Goal: Transaction & Acquisition: Purchase product/service

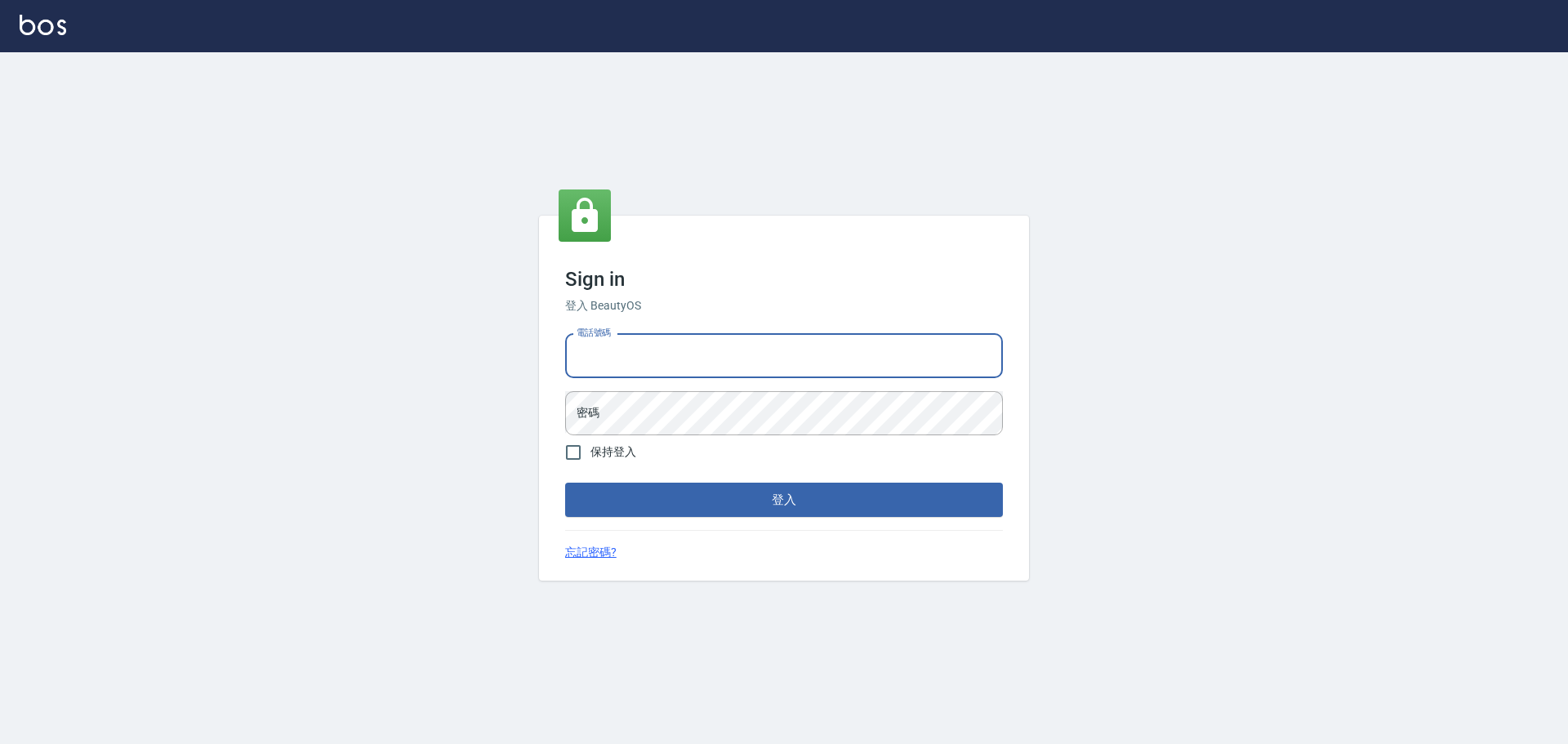
click at [733, 365] on input "電話號碼" at bounding box center [784, 356] width 438 height 44
type input "0989189977"
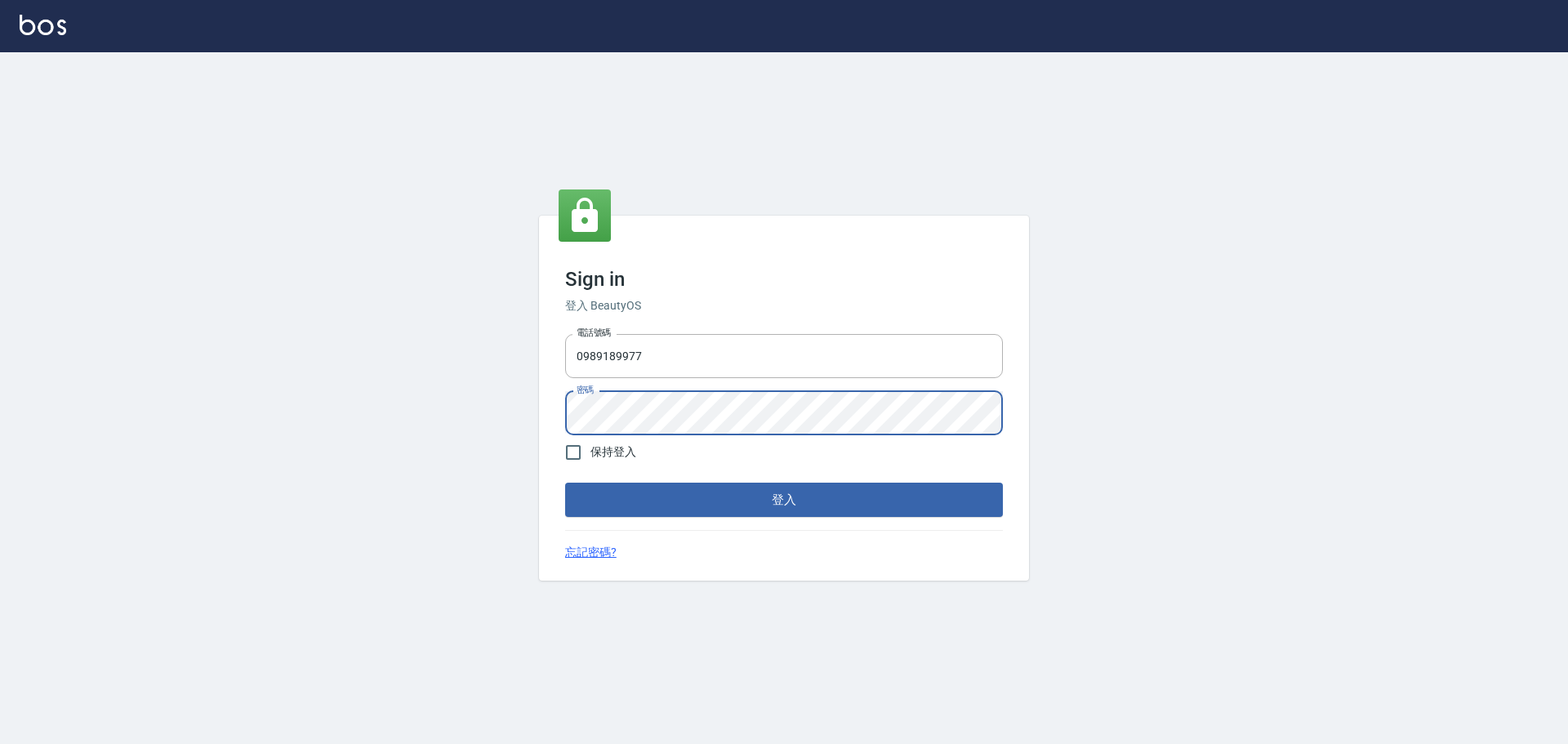
click at [566, 482] on button "登入" at bounding box center [784, 499] width 438 height 35
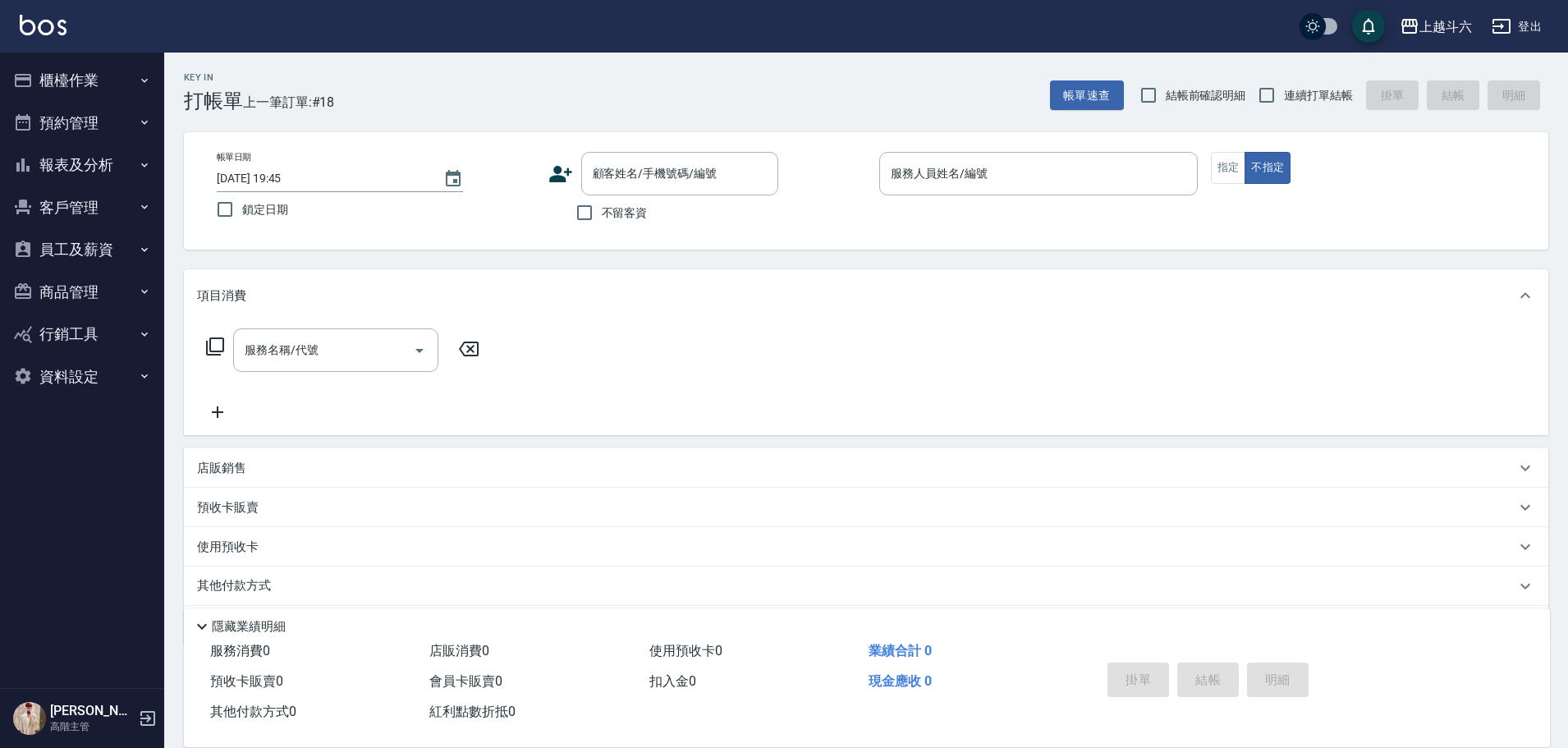
click at [642, 208] on span "不留客資" at bounding box center [624, 212] width 46 height 17
click at [601, 208] on input "不留客資" at bounding box center [585, 212] width 35 height 35
checkbox input "true"
click at [1314, 106] on label "連續打單結帳" at bounding box center [1302, 95] width 104 height 35
click at [1284, 106] on input "連續打單結帳" at bounding box center [1267, 95] width 35 height 35
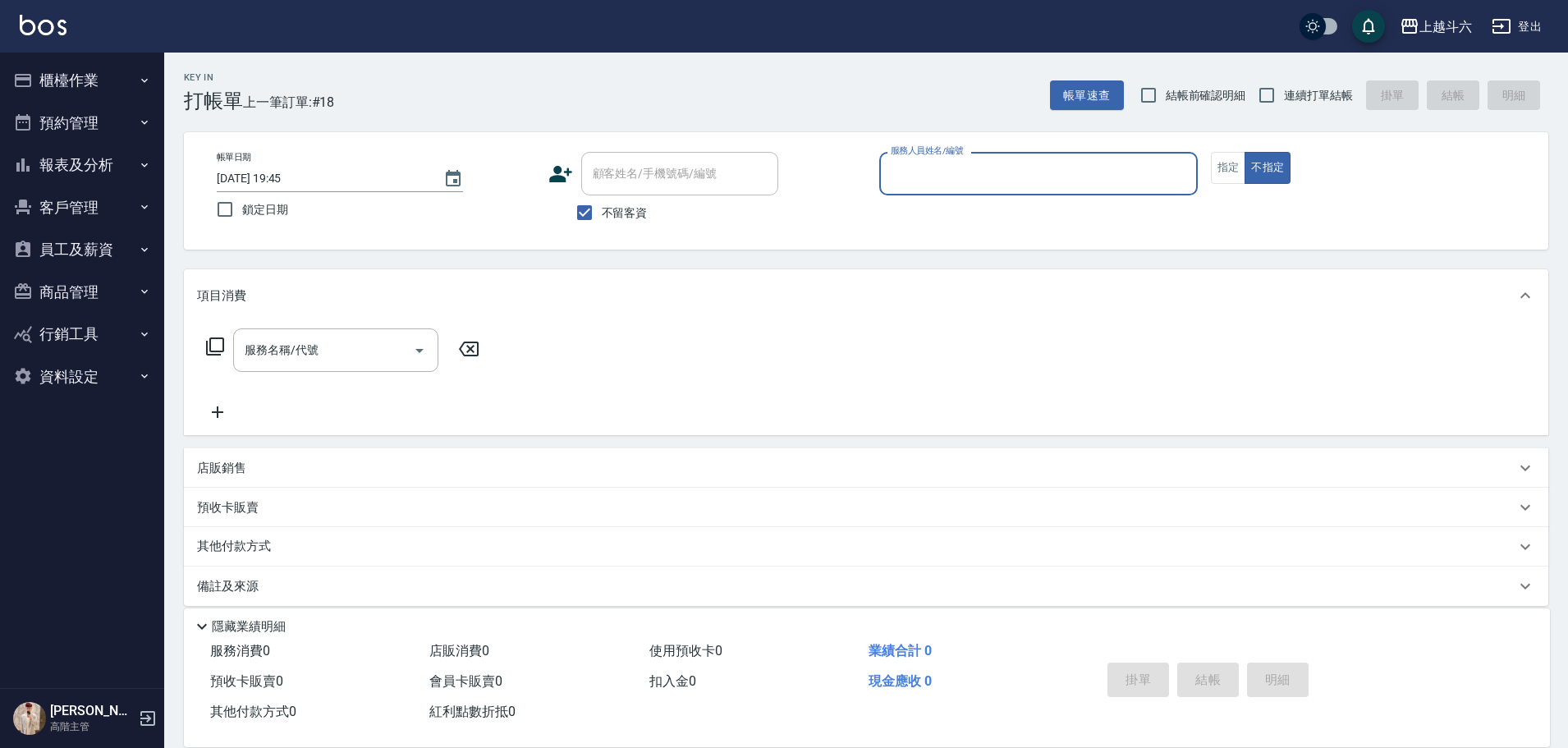
checkbox input "true"
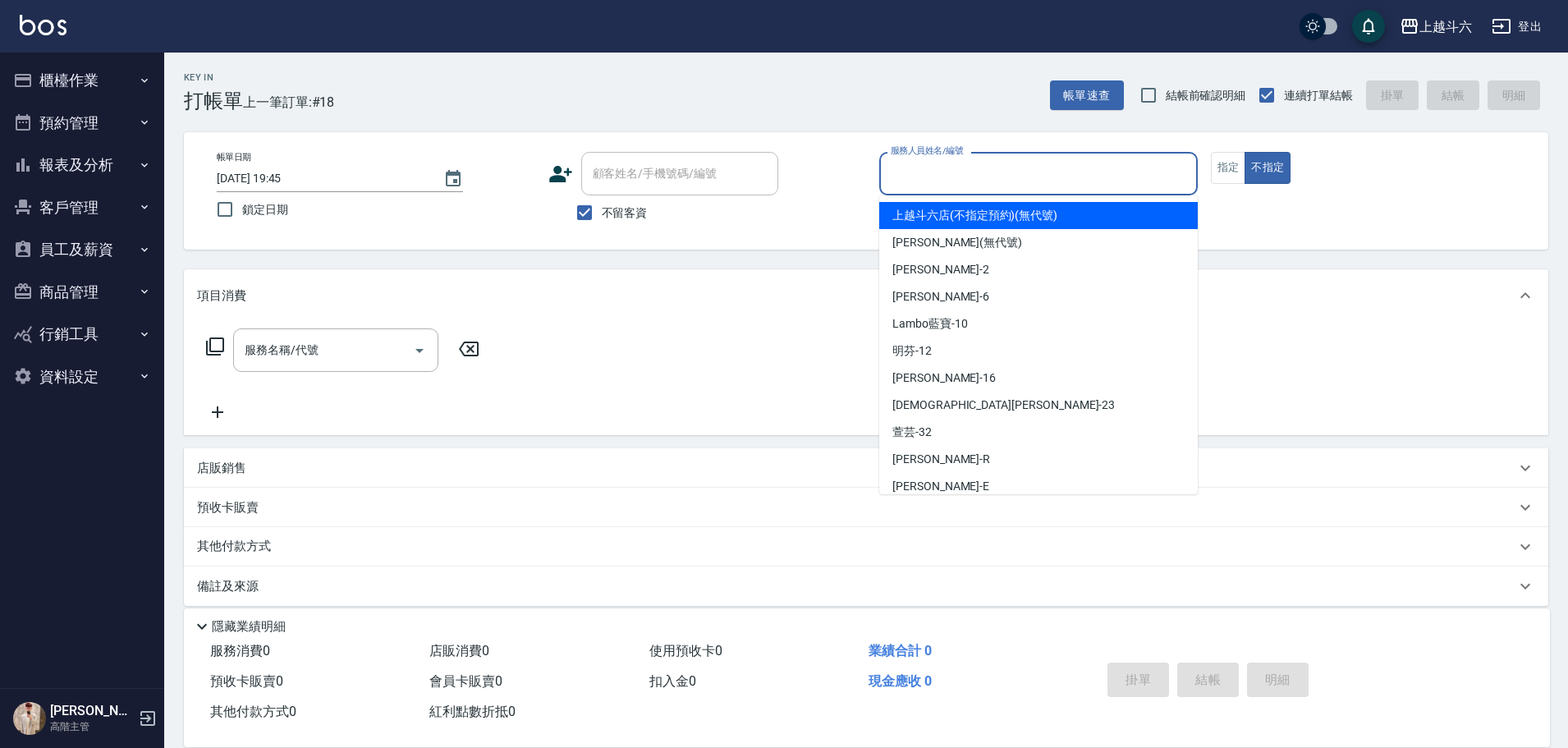
click at [1143, 170] on input "服務人員姓名/編號" at bounding box center [1038, 174] width 304 height 29
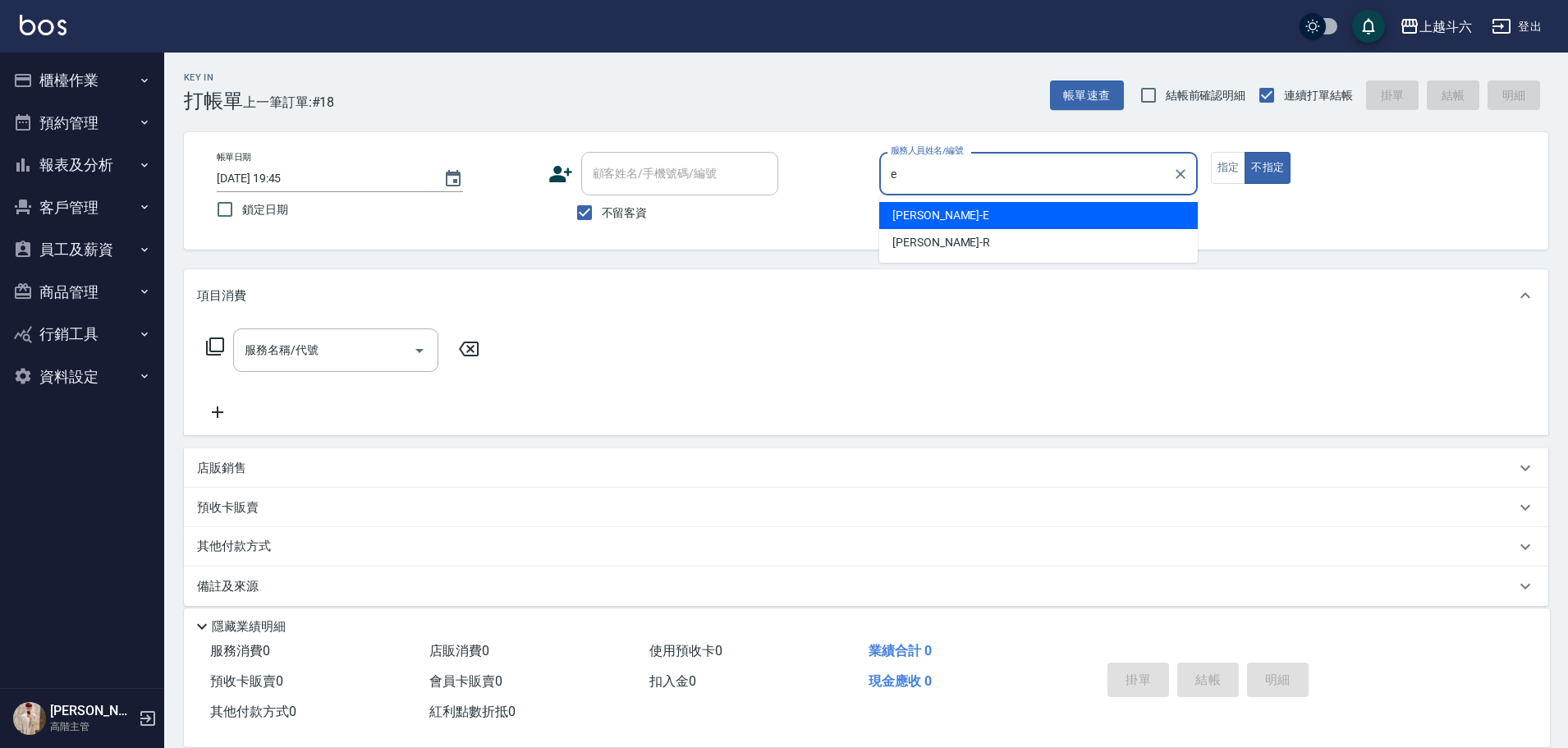
type input "[PERSON_NAME]"
type button "false"
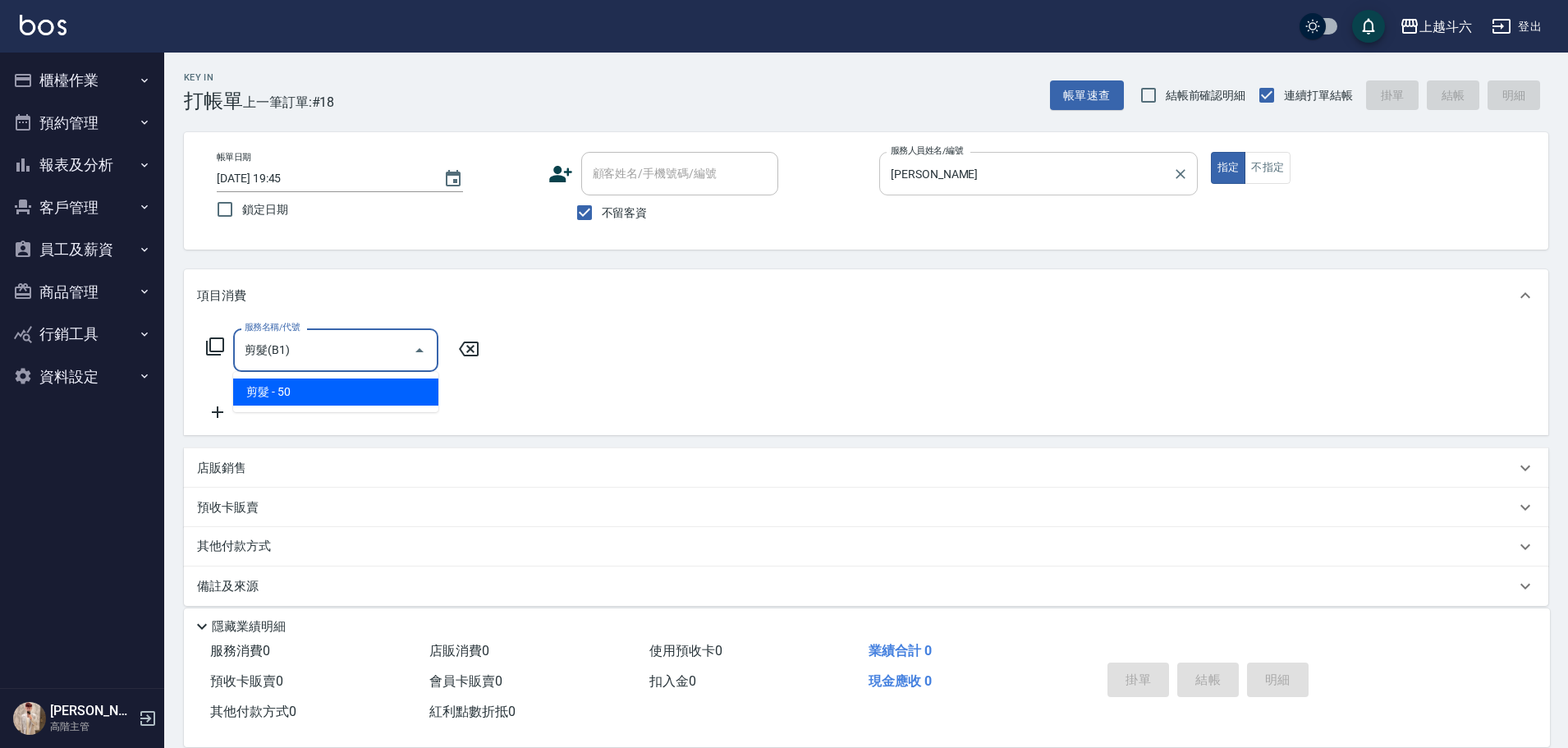
type input "剪髮(B1)"
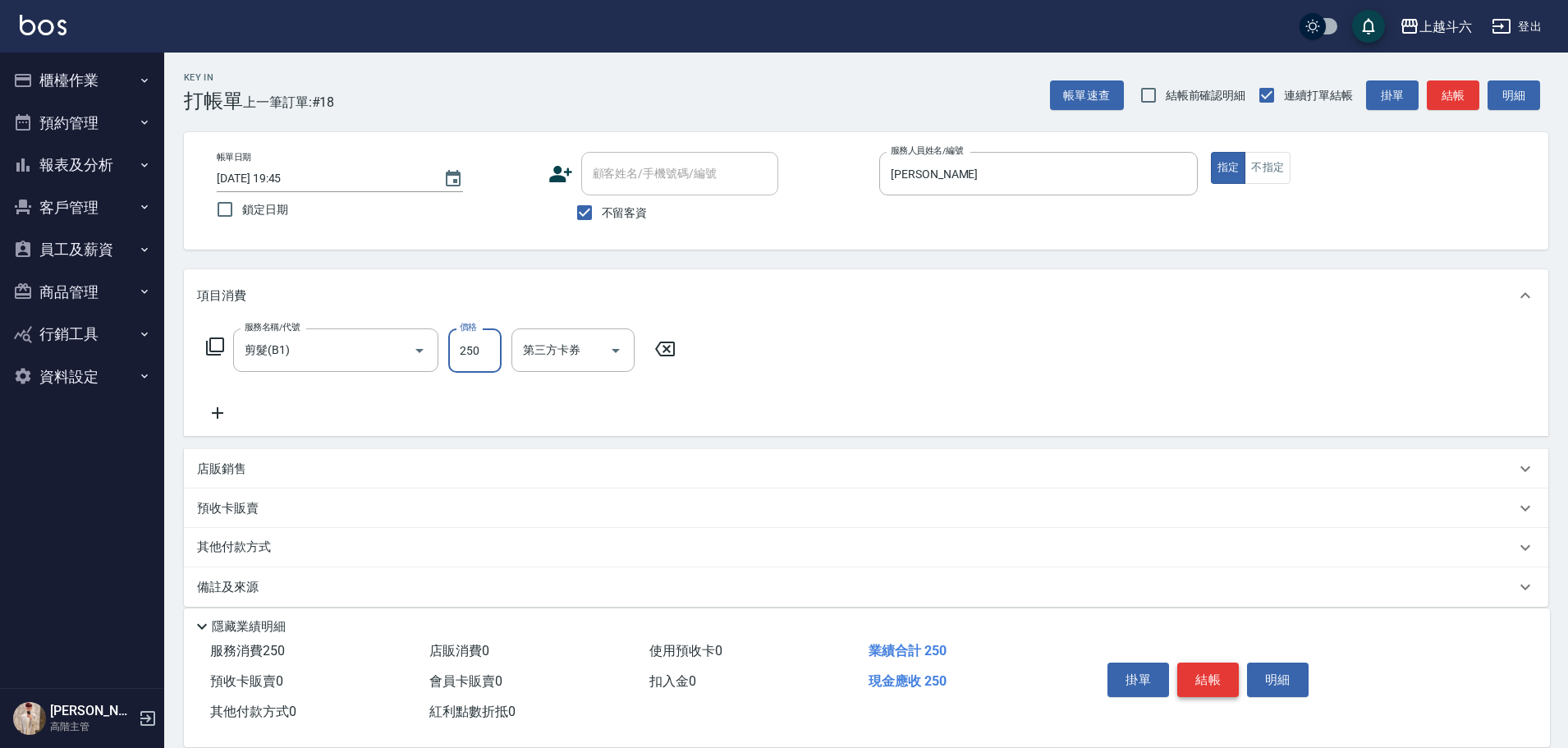
type input "250"
click at [1193, 684] on button "結帳" at bounding box center [1208, 679] width 62 height 35
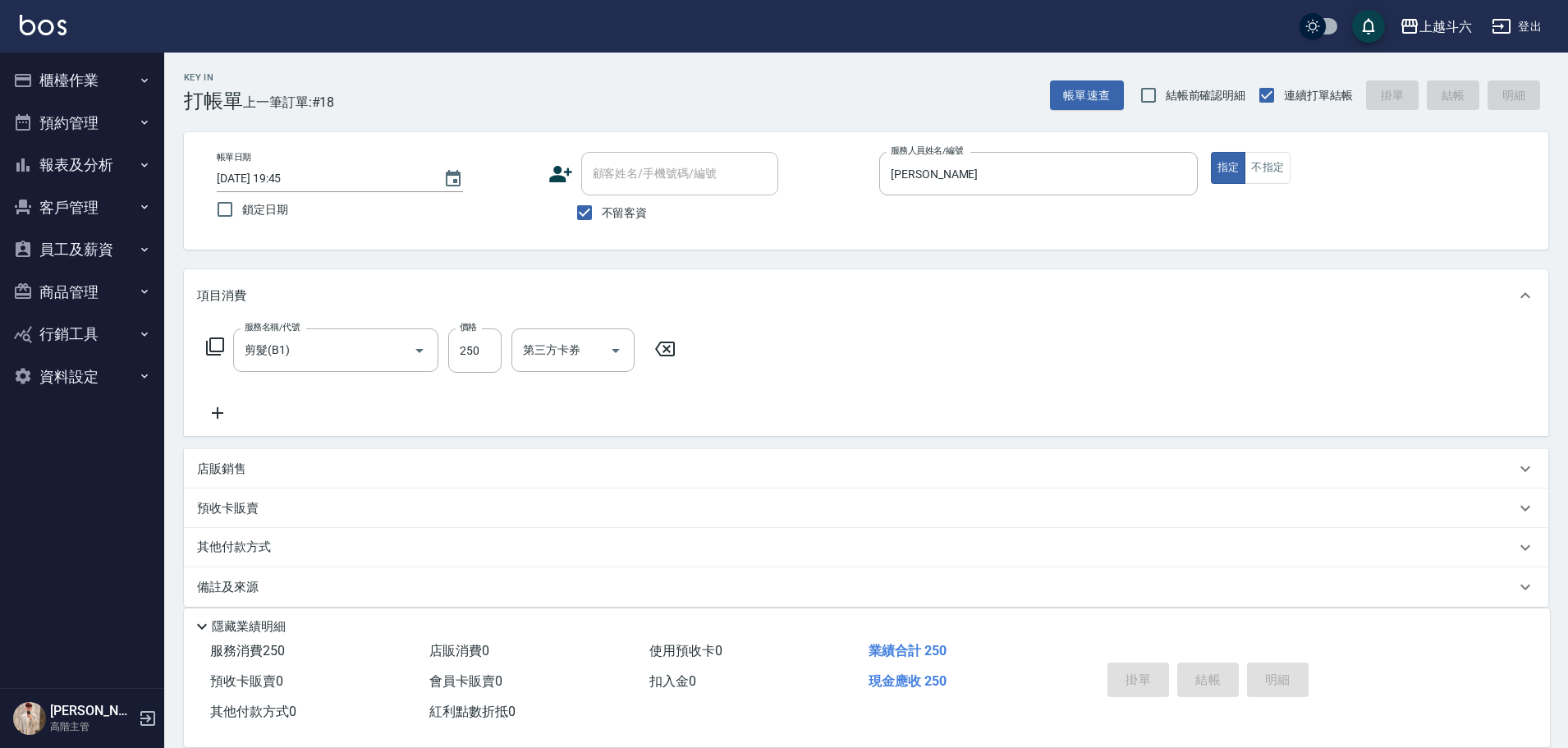
type input "[DATE] 19:46"
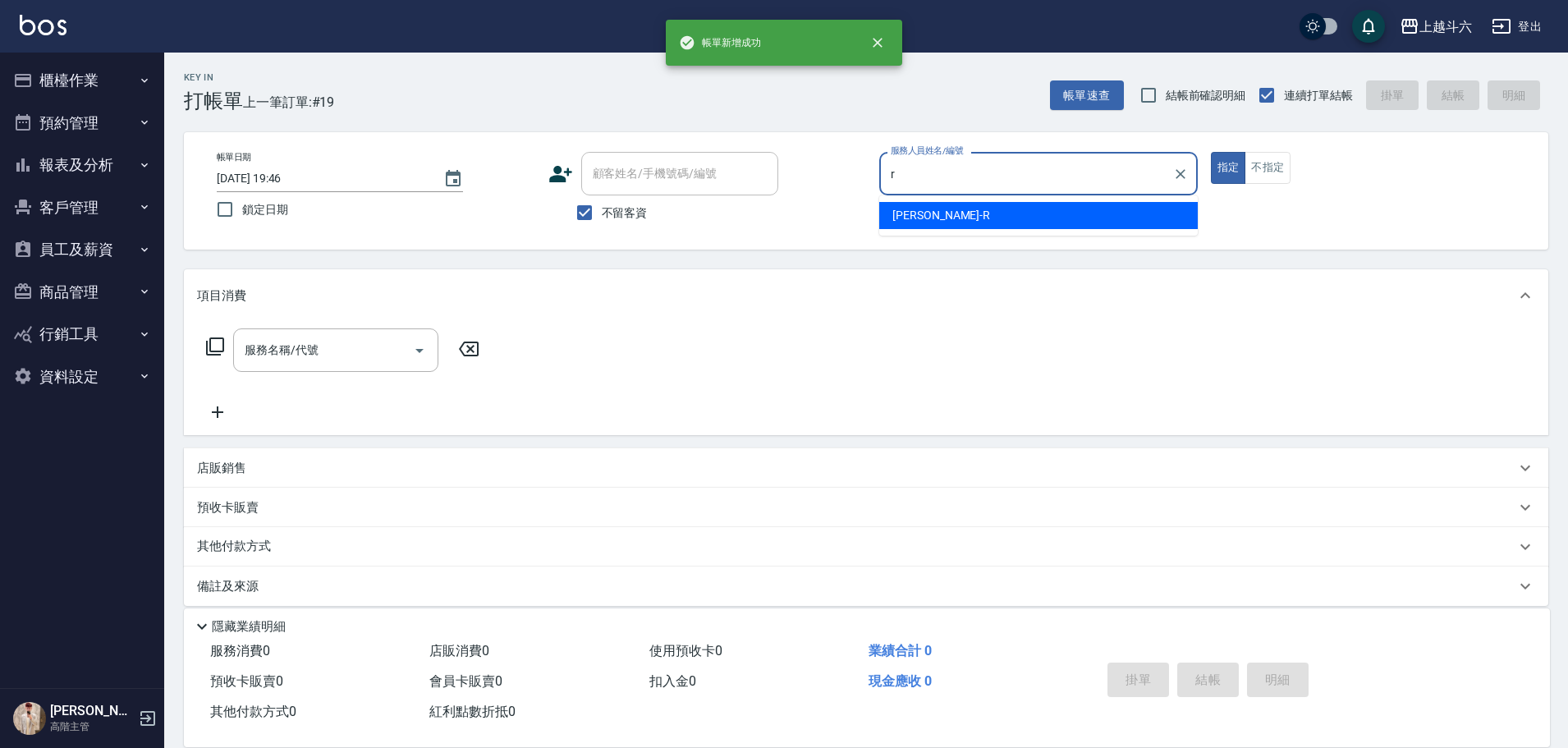
type input "r"
type button "true"
type input "[PERSON_NAME]"
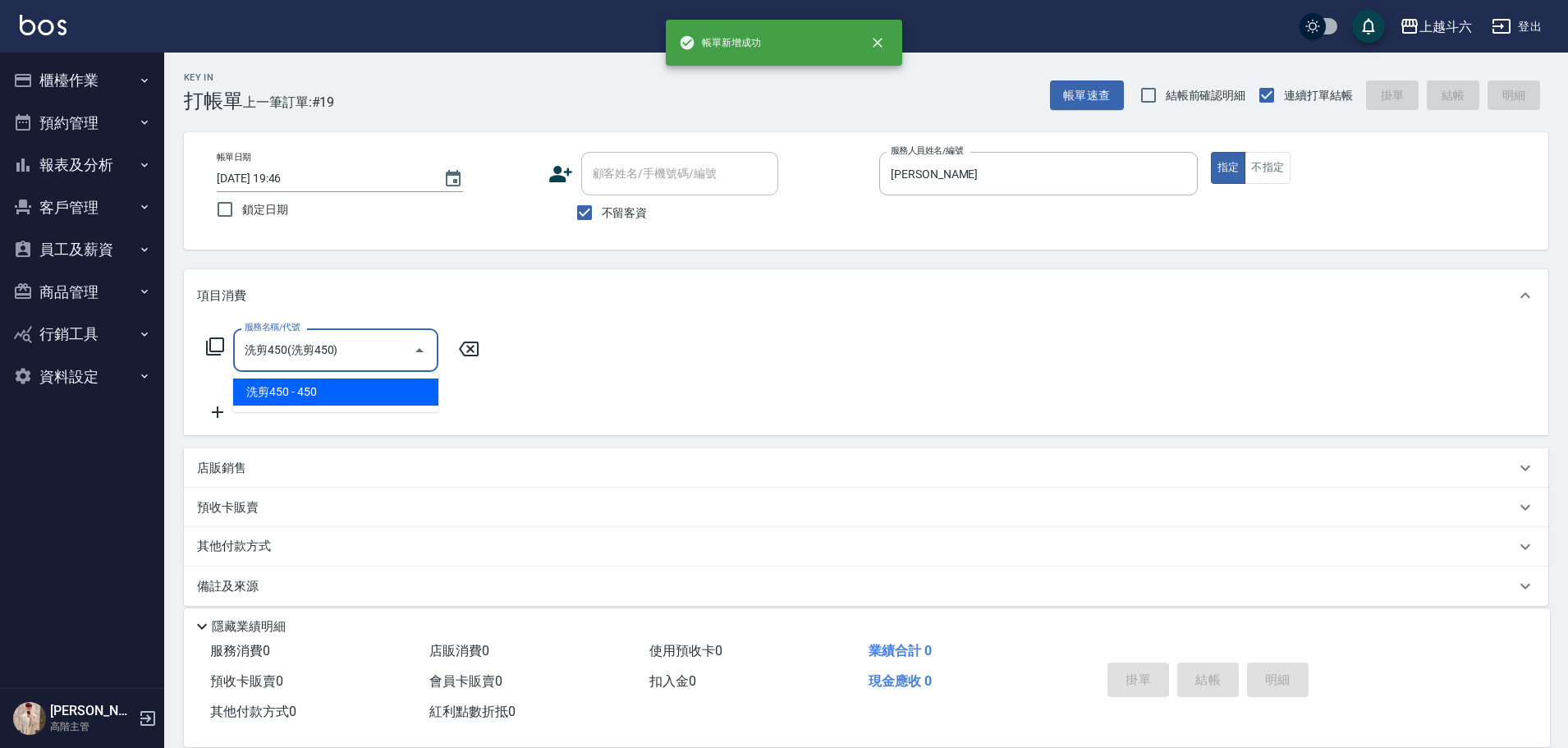
type input "洗剪450"
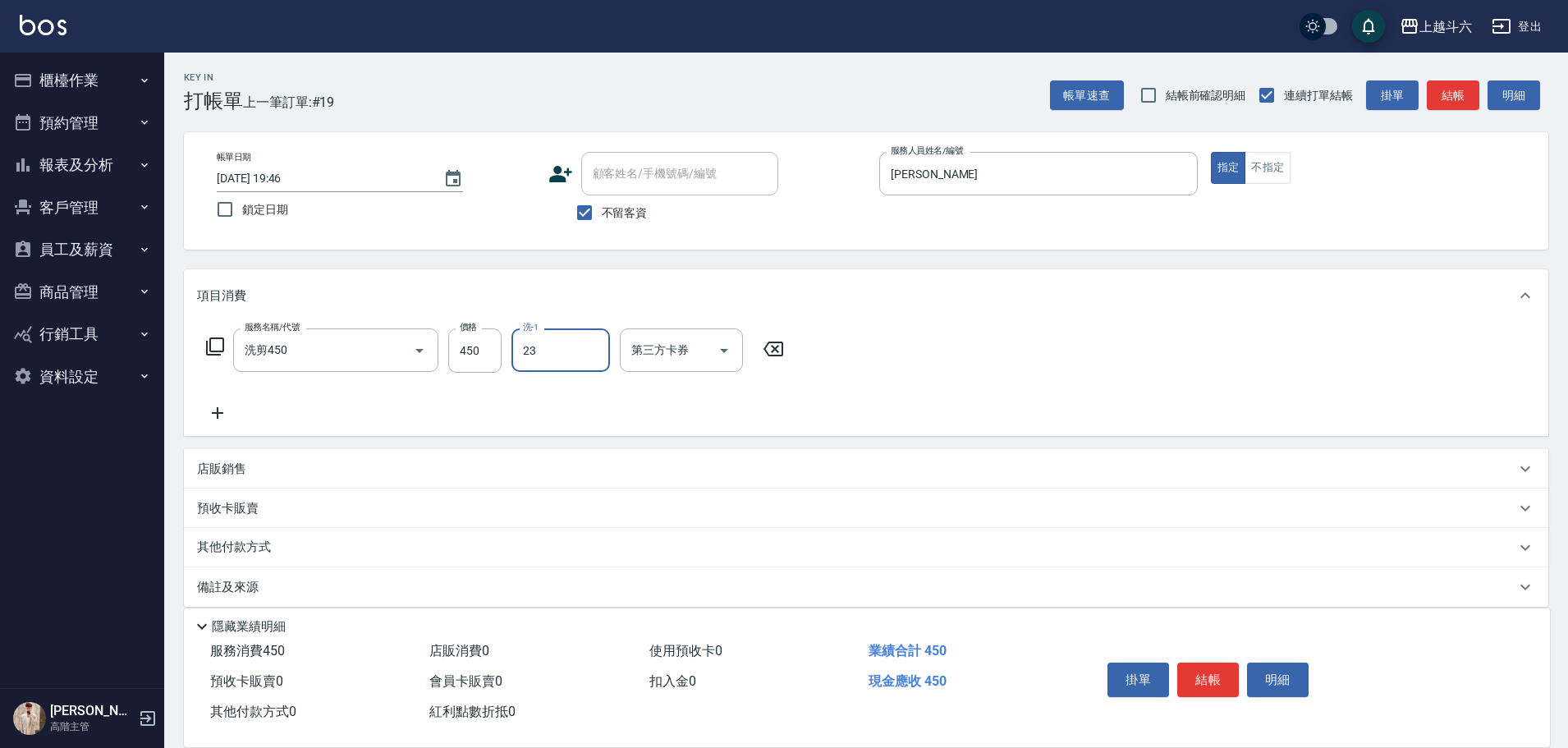
type input "[PERSON_NAME]-23"
click at [1212, 665] on button "結帳" at bounding box center [1208, 679] width 62 height 35
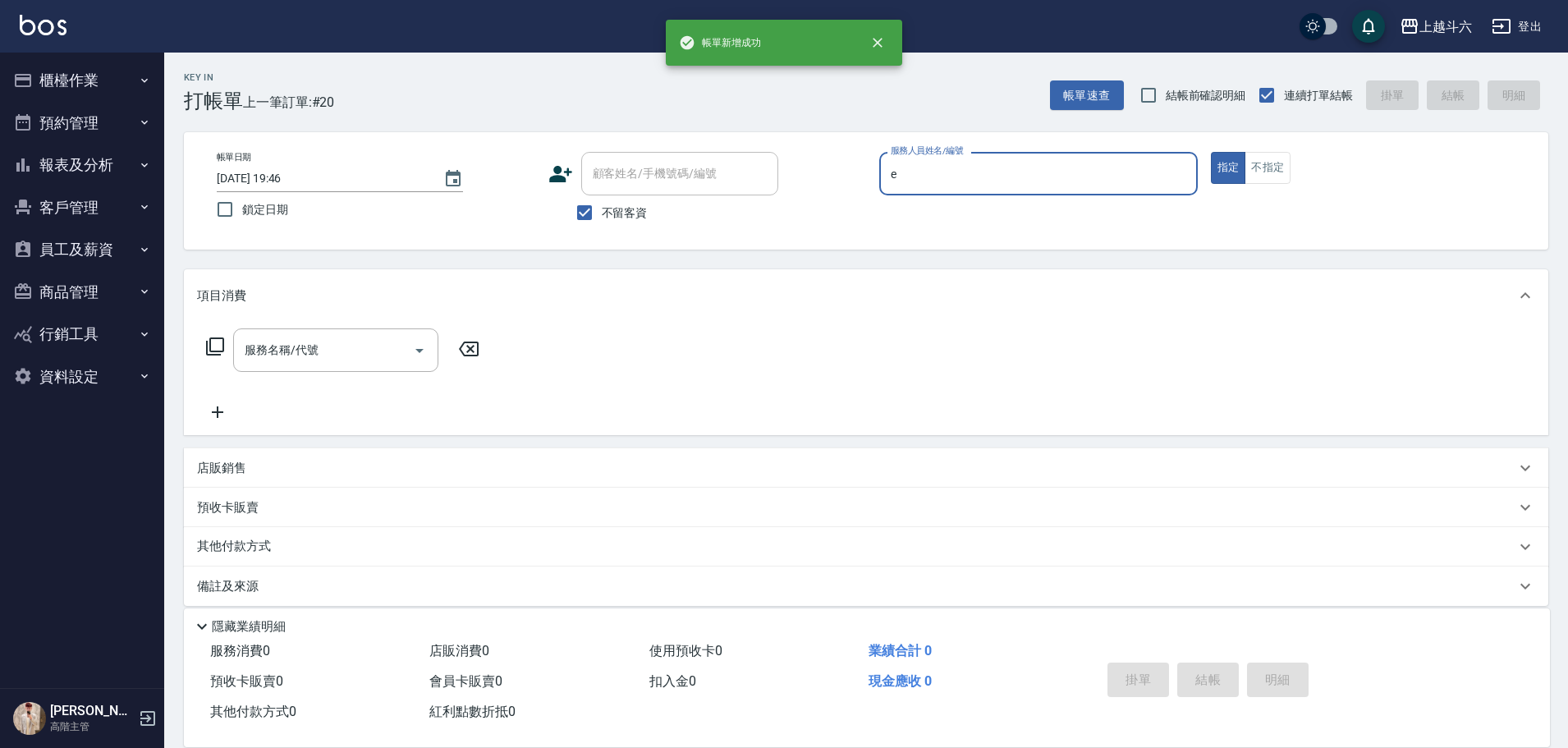
type input "[PERSON_NAME]"
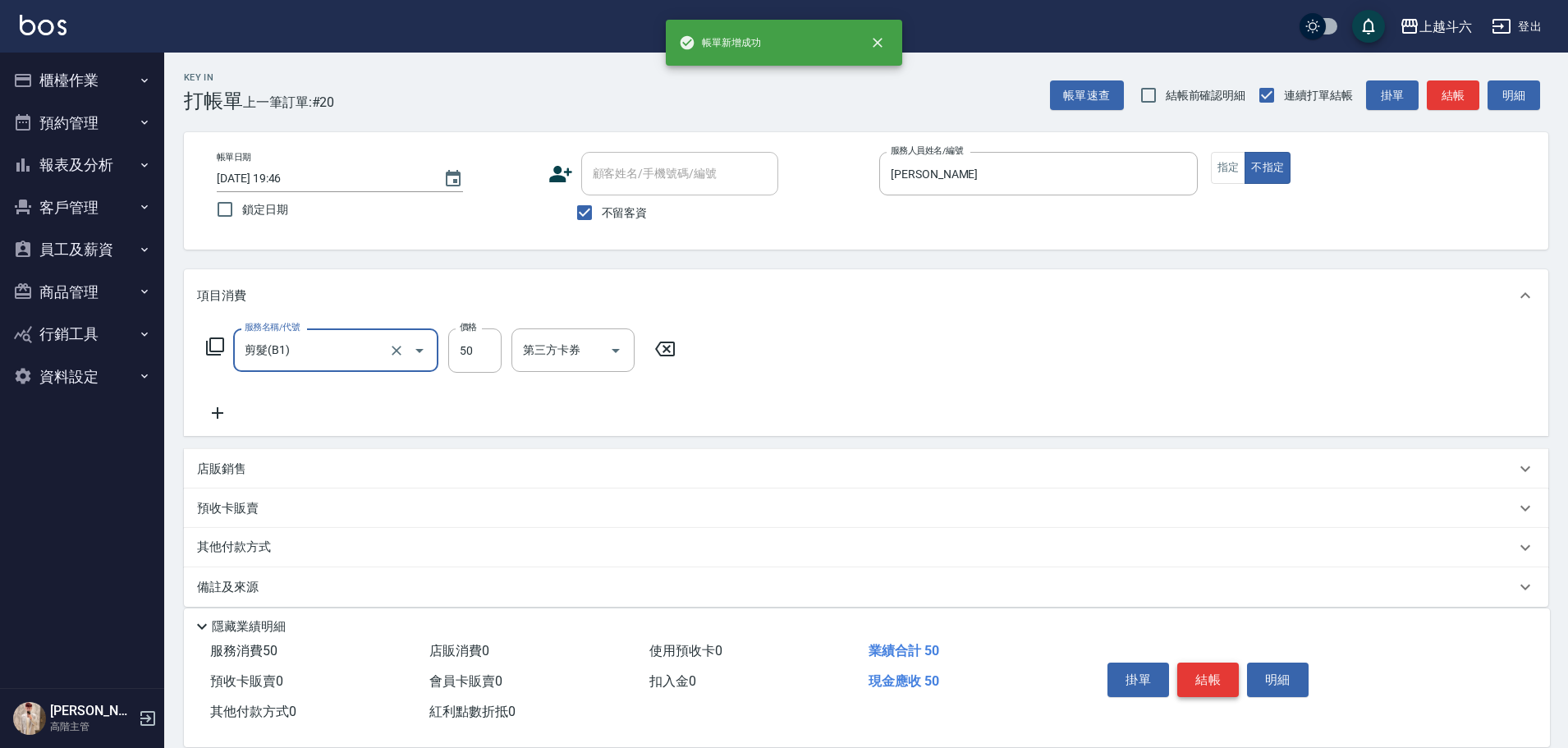
type input "剪髮(B1)"
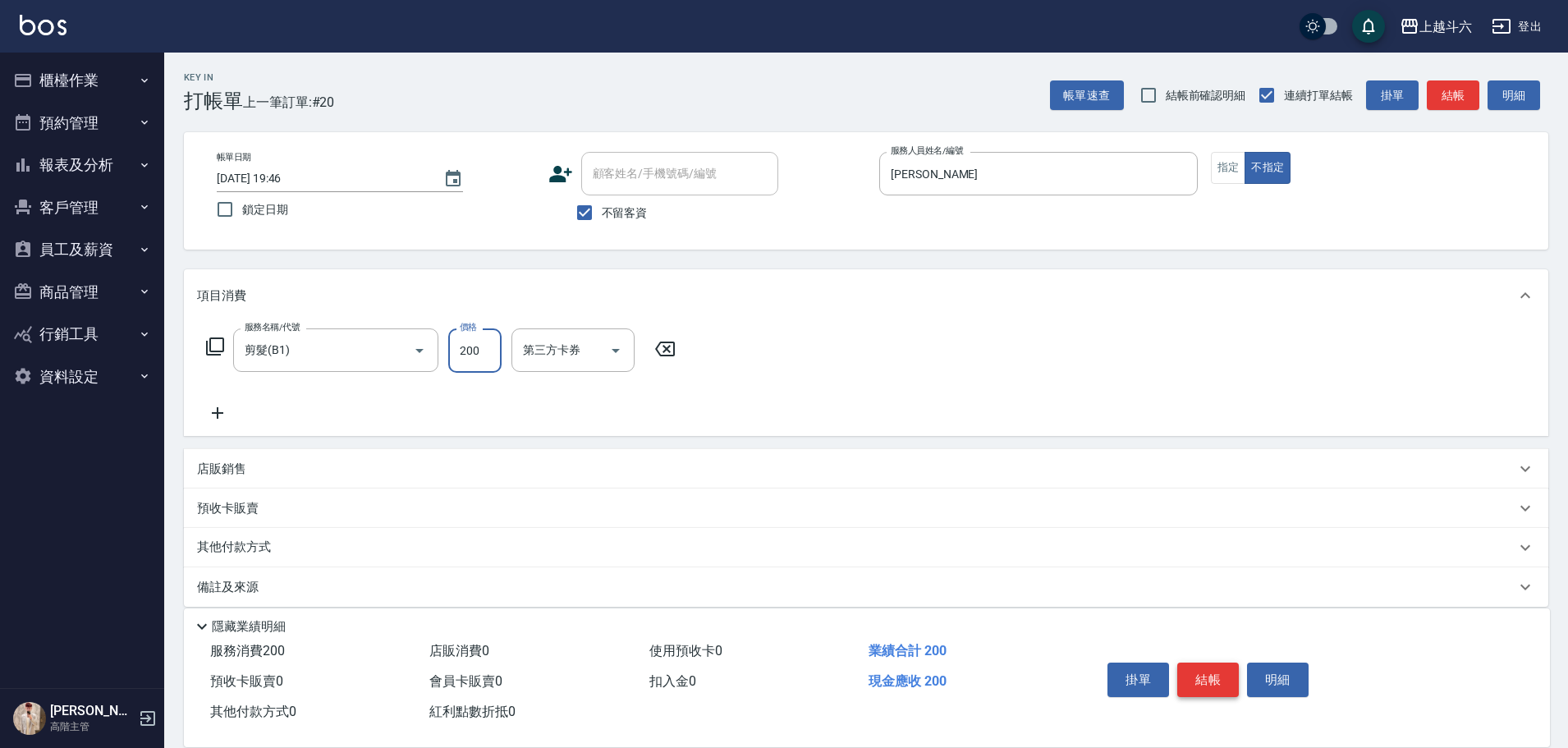
type input "200"
click at [1212, 665] on button "結帳" at bounding box center [1208, 679] width 62 height 35
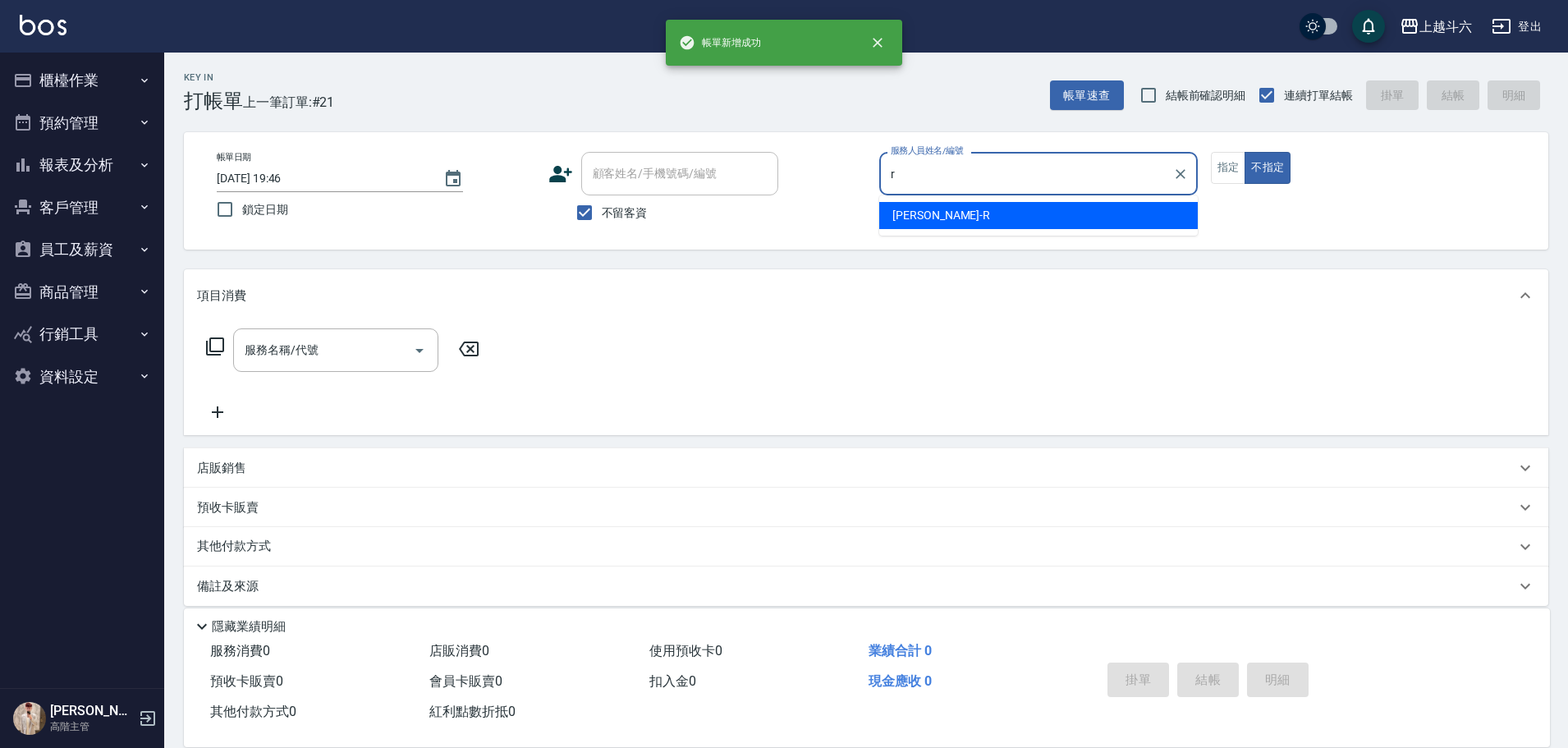
type input "[PERSON_NAME]"
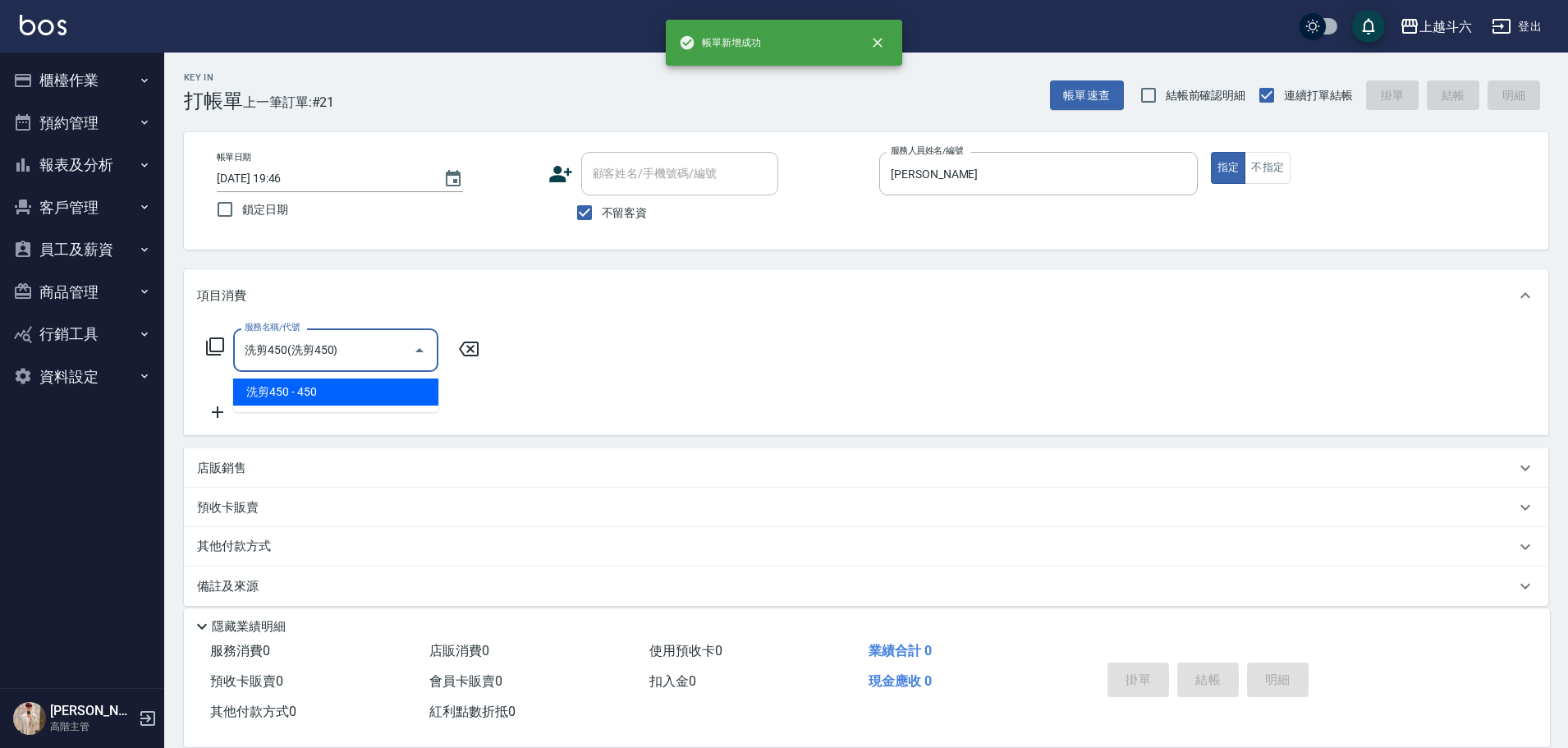
type input "洗剪450"
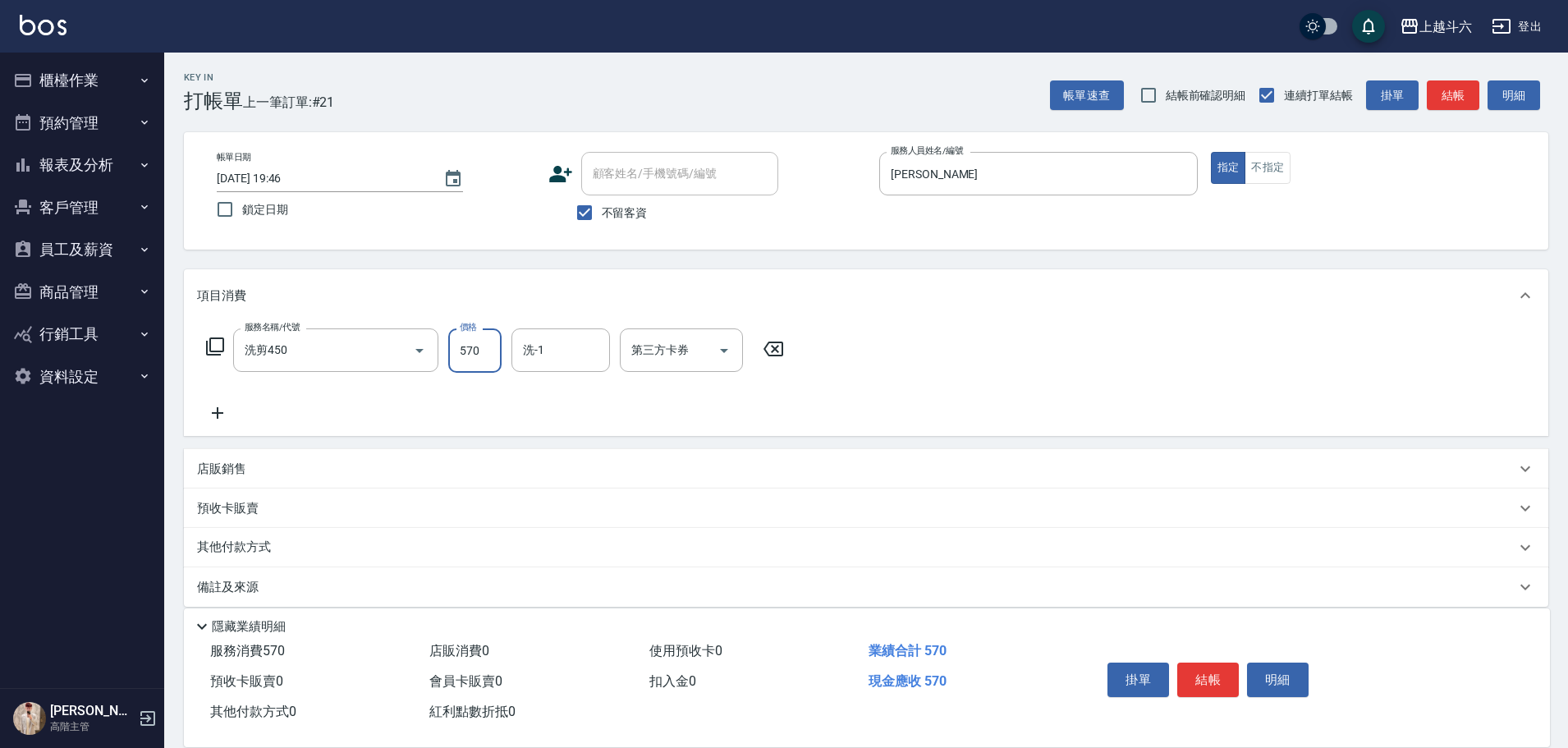
type input "570"
type input "[PERSON_NAME]-23"
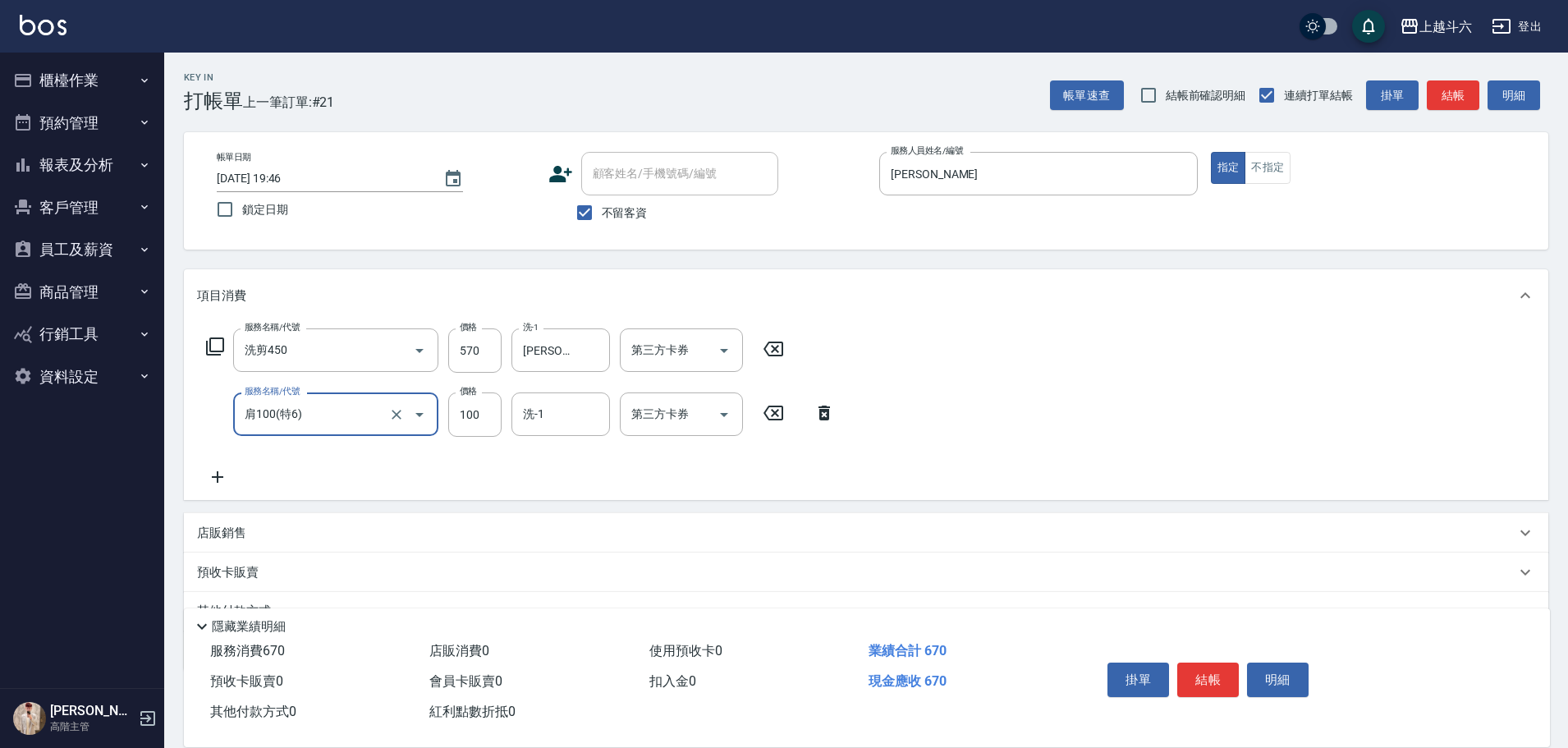
type input "肩100(特6)"
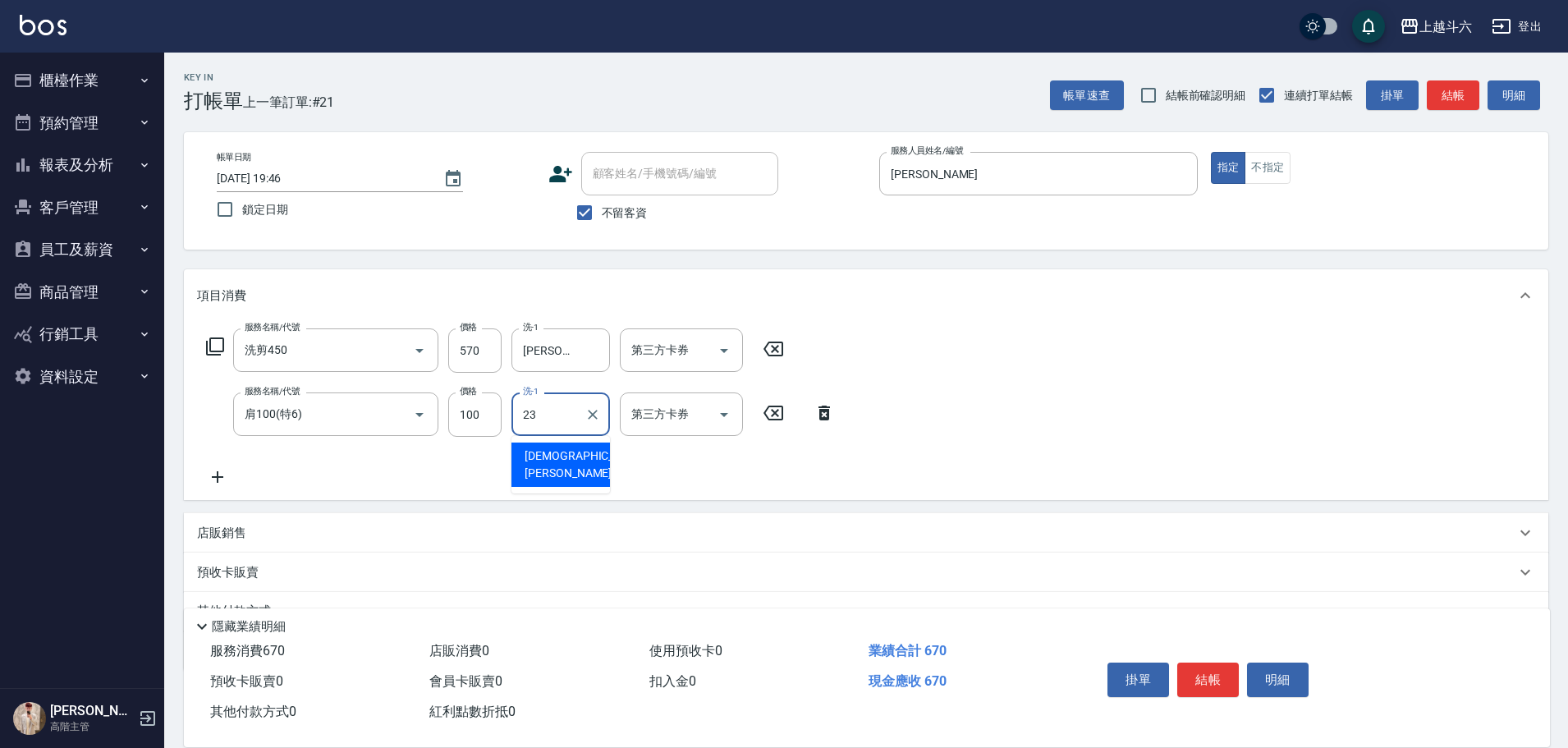
type input "[PERSON_NAME]-23"
click at [1205, 662] on button "結帳" at bounding box center [1208, 679] width 62 height 35
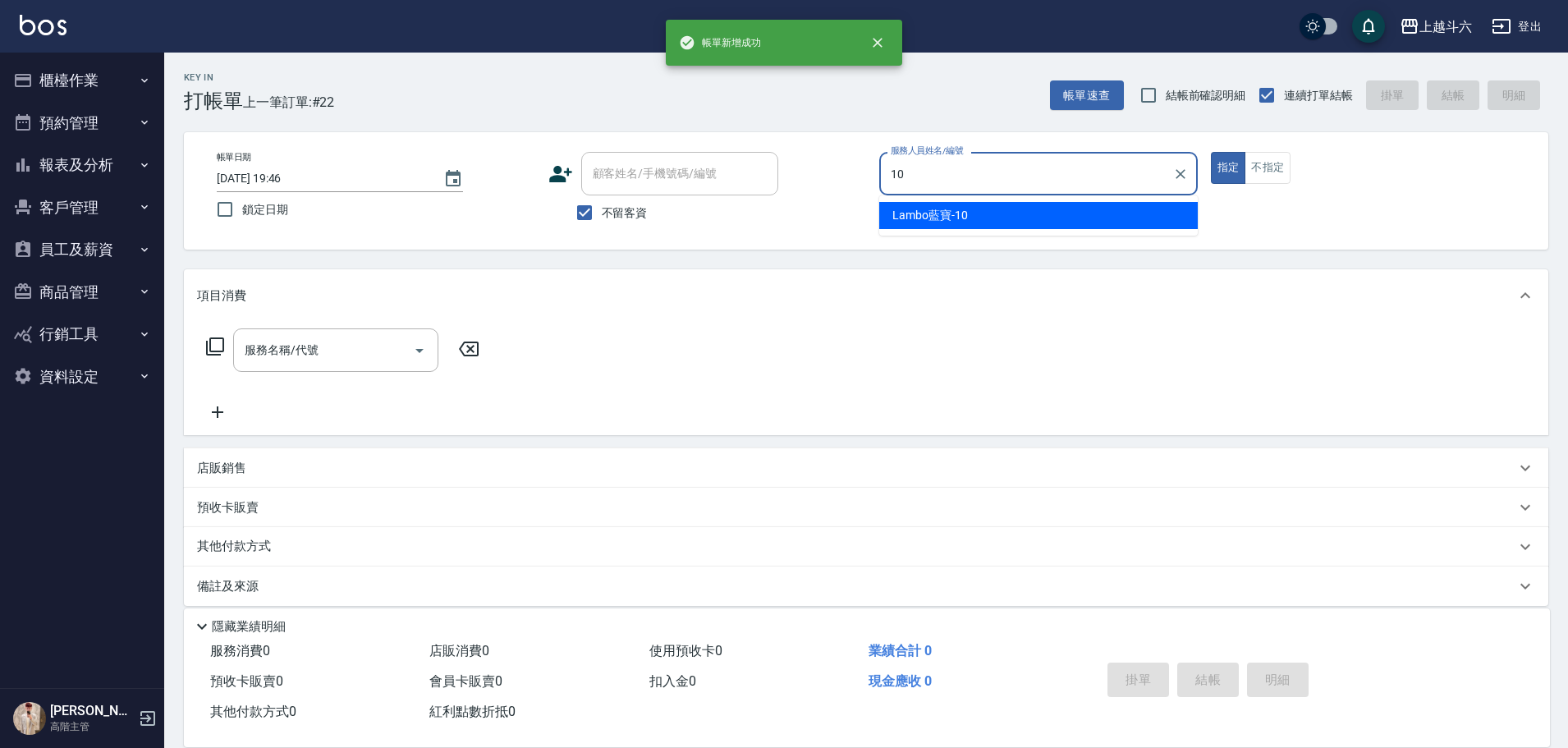
type input "Lambo藍寶-10"
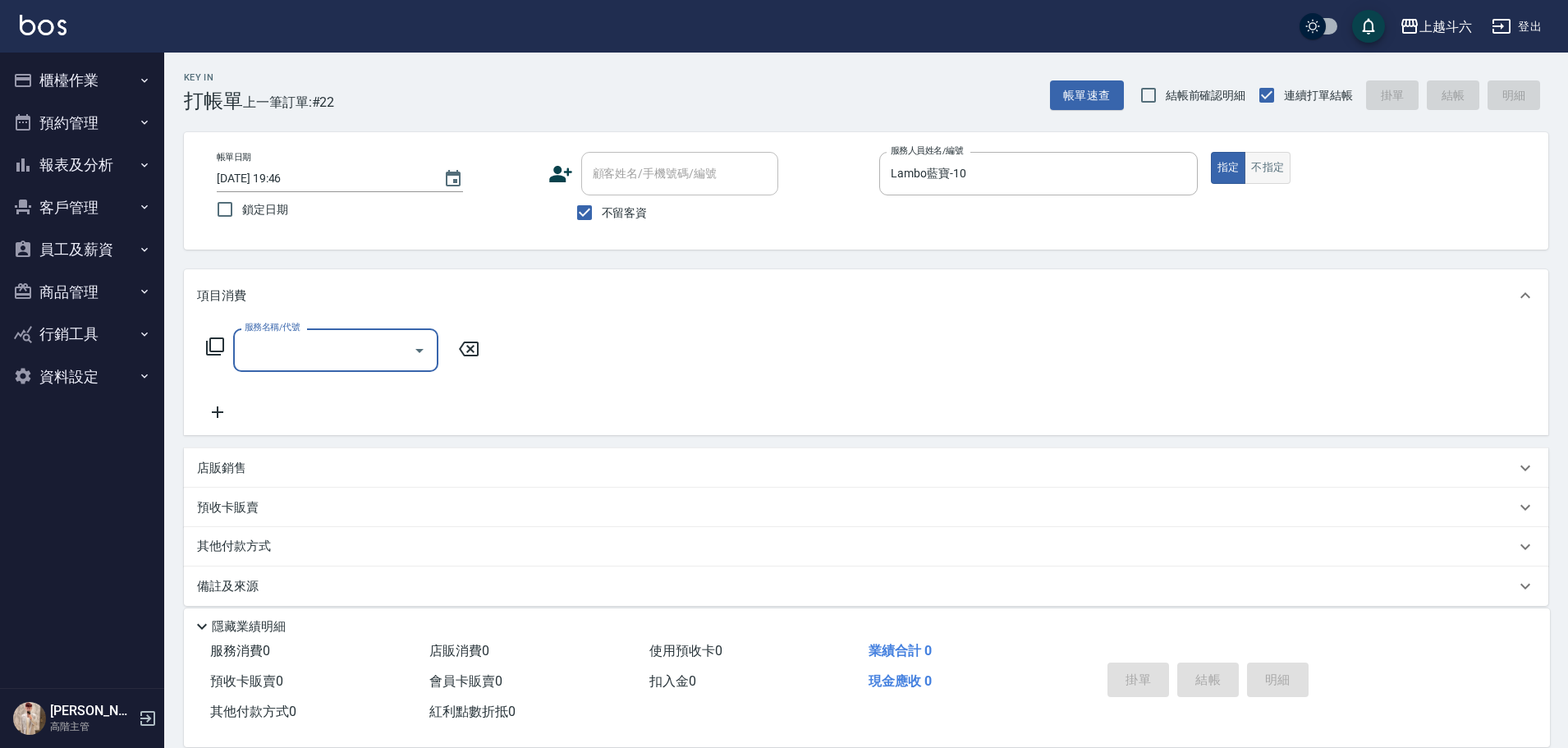
click at [1285, 159] on button "不指定" at bounding box center [1268, 168] width 46 height 32
click at [308, 343] on input "服務名稱/代號" at bounding box center [323, 350] width 166 height 29
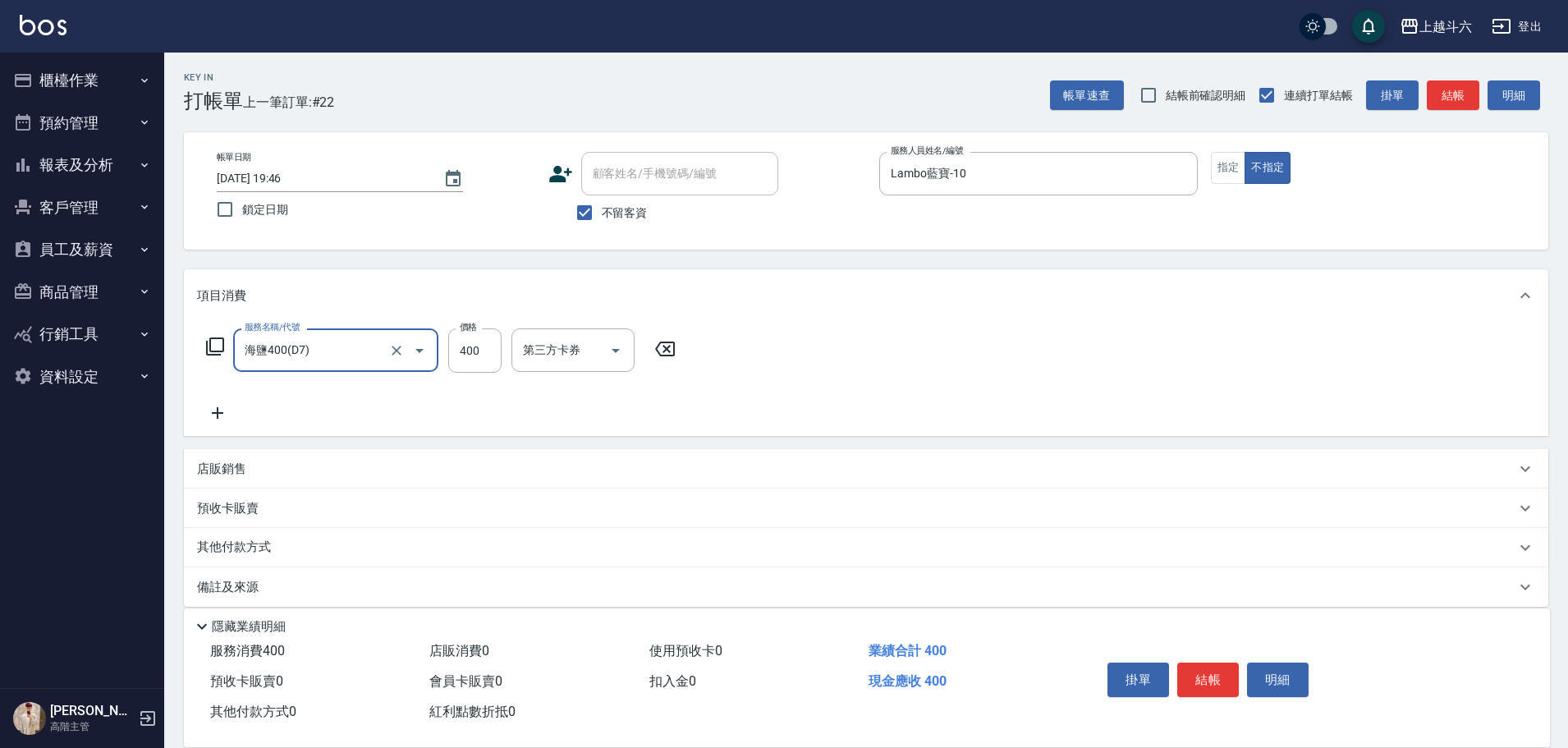
type input "海鹽400(D7)"
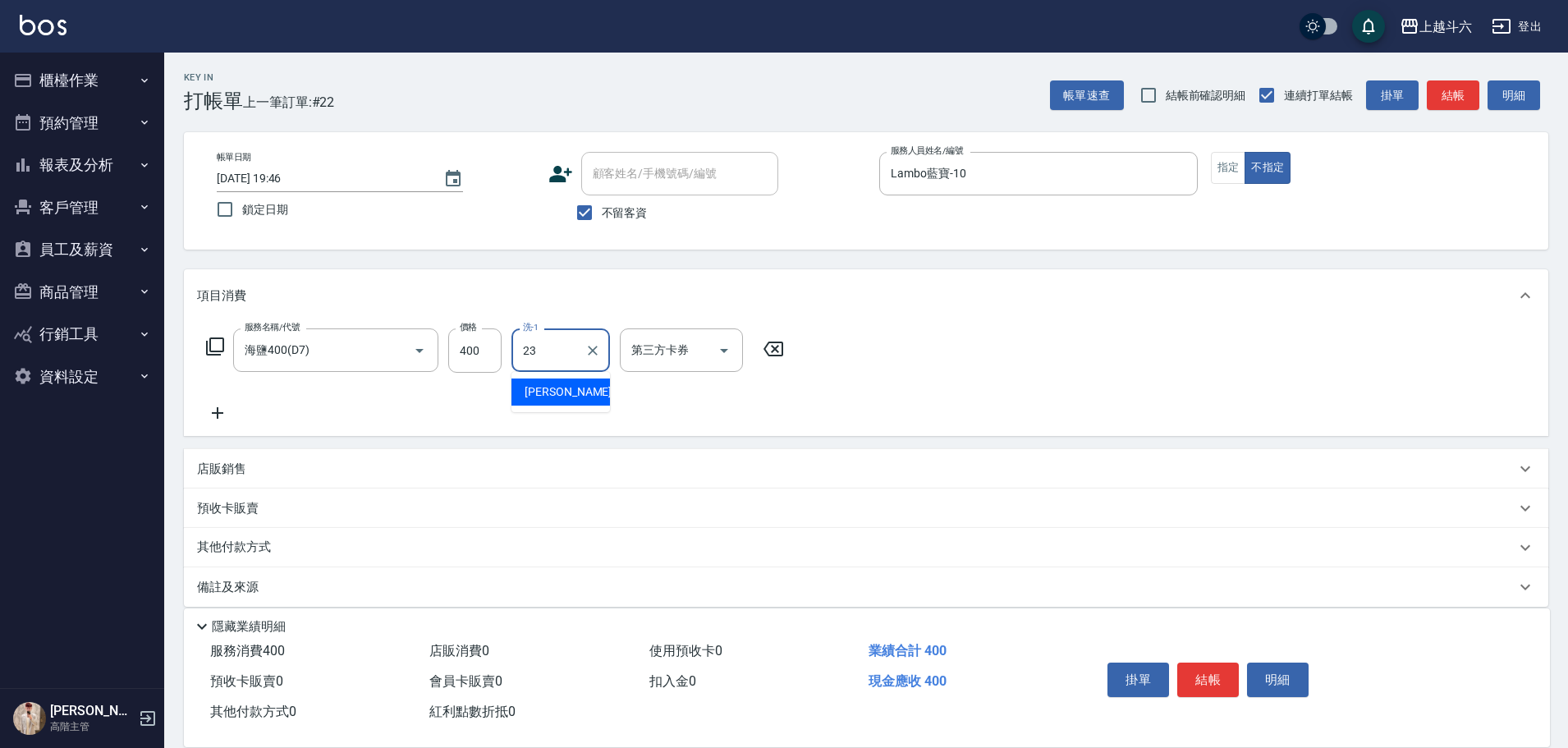
type input "[PERSON_NAME]-23"
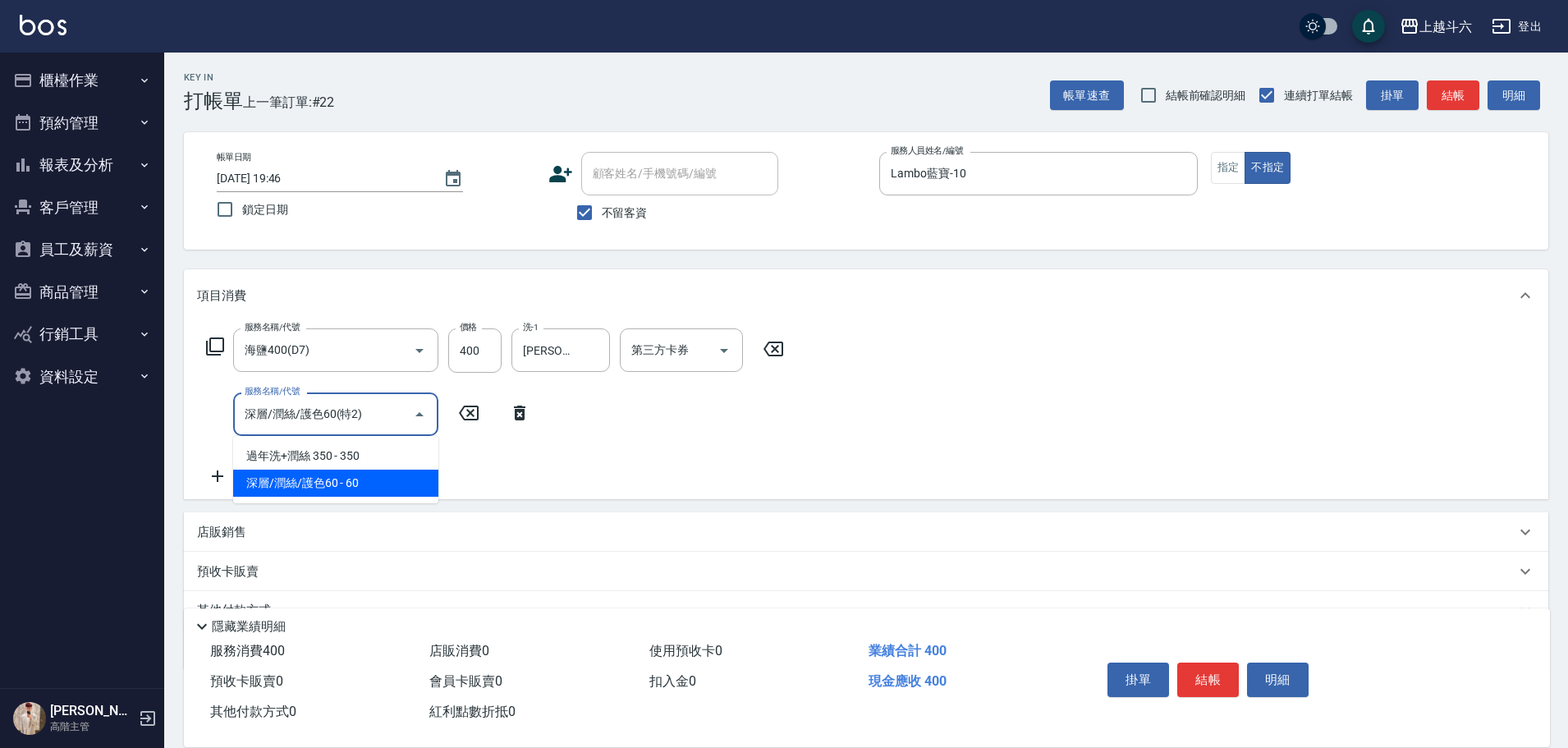
type input "深層/潤絲/護色60(特2)"
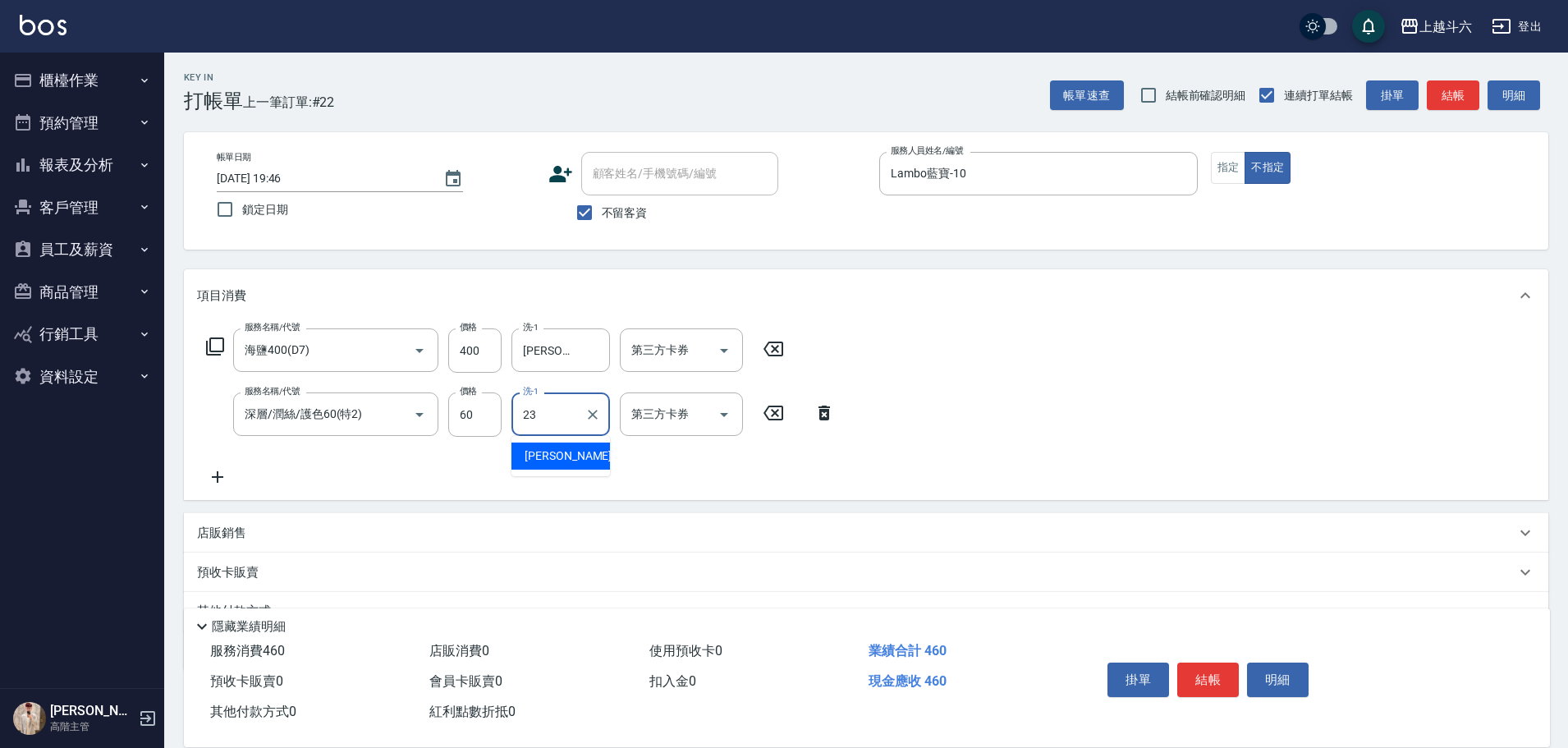
type input "[PERSON_NAME]-23"
click at [1225, 671] on button "結帳" at bounding box center [1208, 679] width 62 height 35
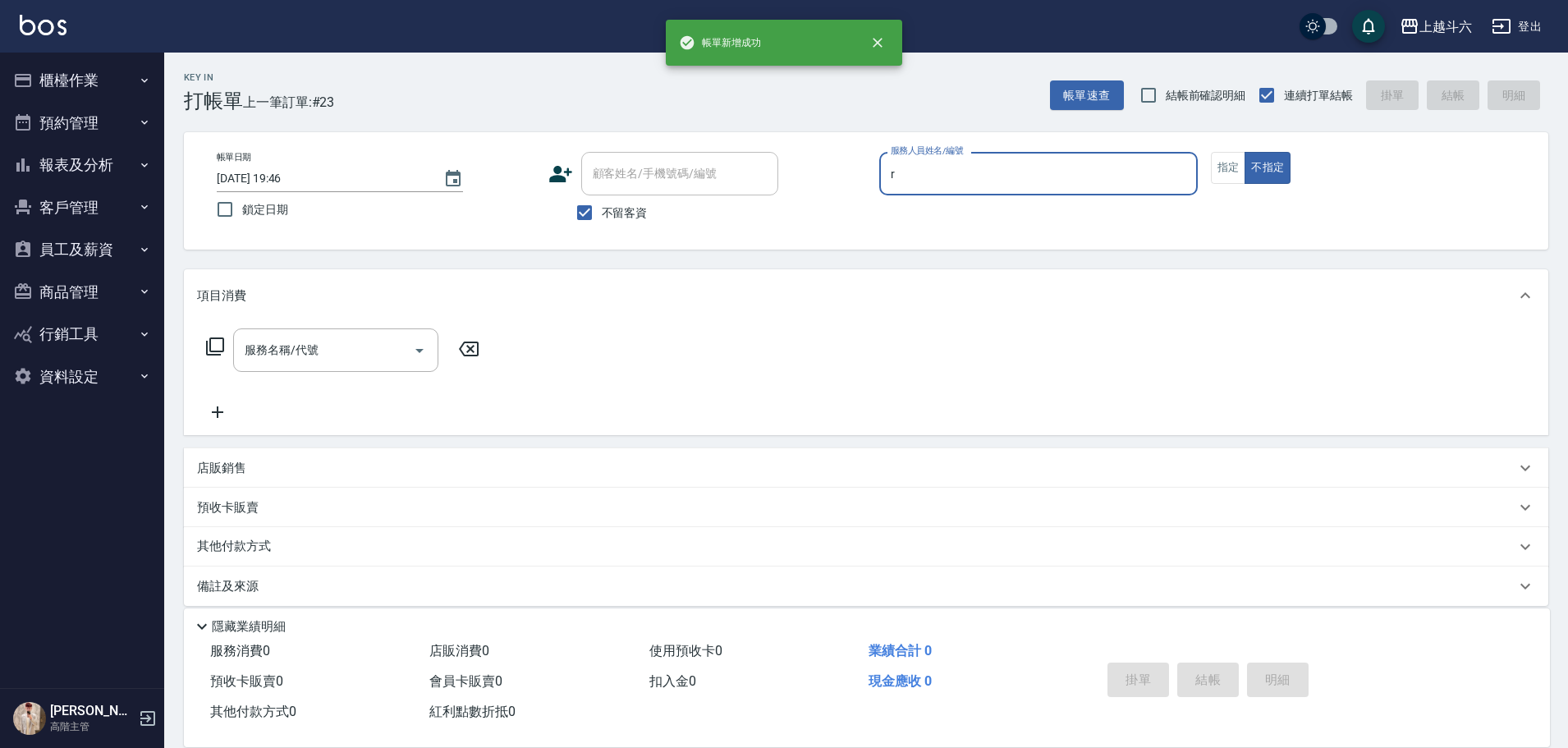
type input "[PERSON_NAME]"
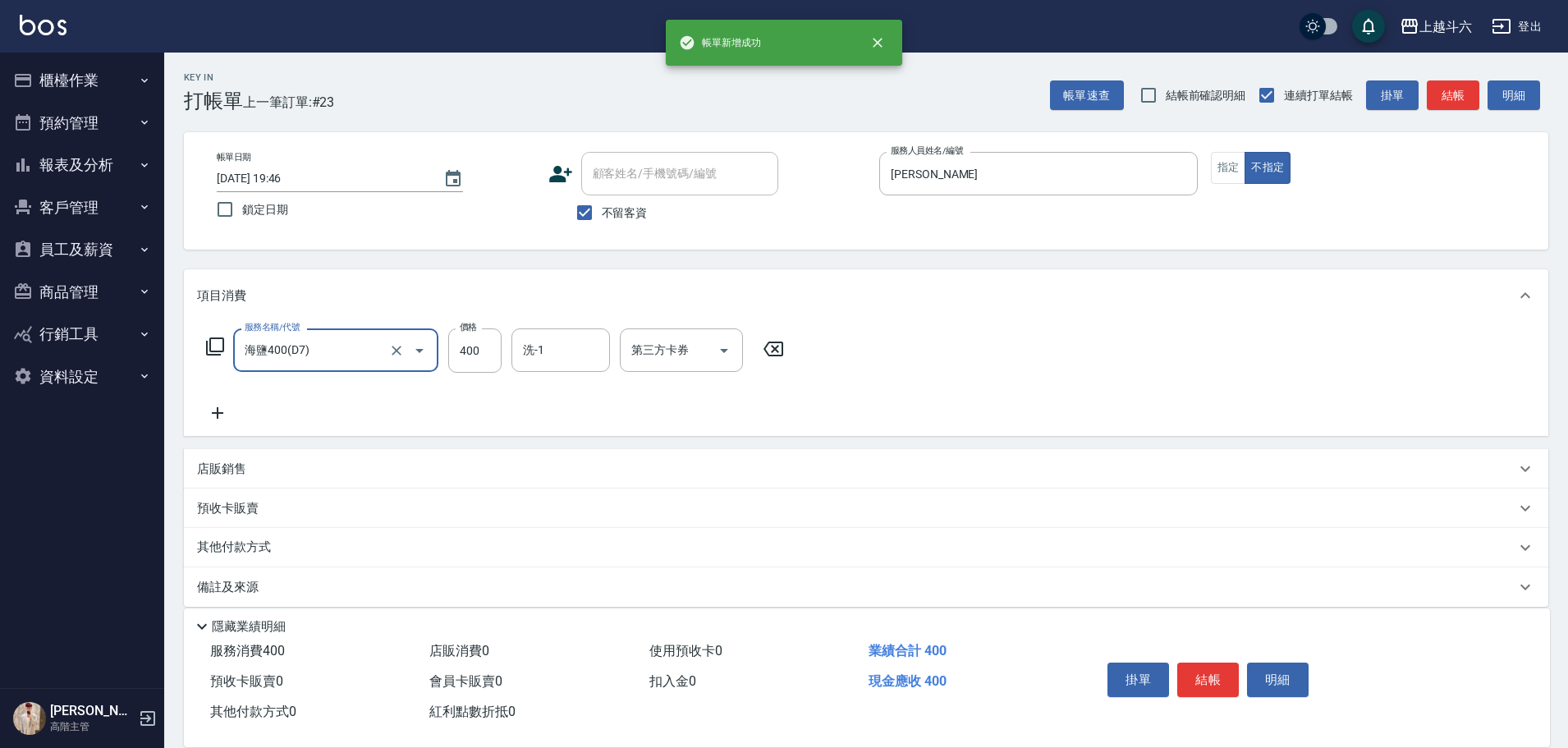
type input "海鹽400(D7)"
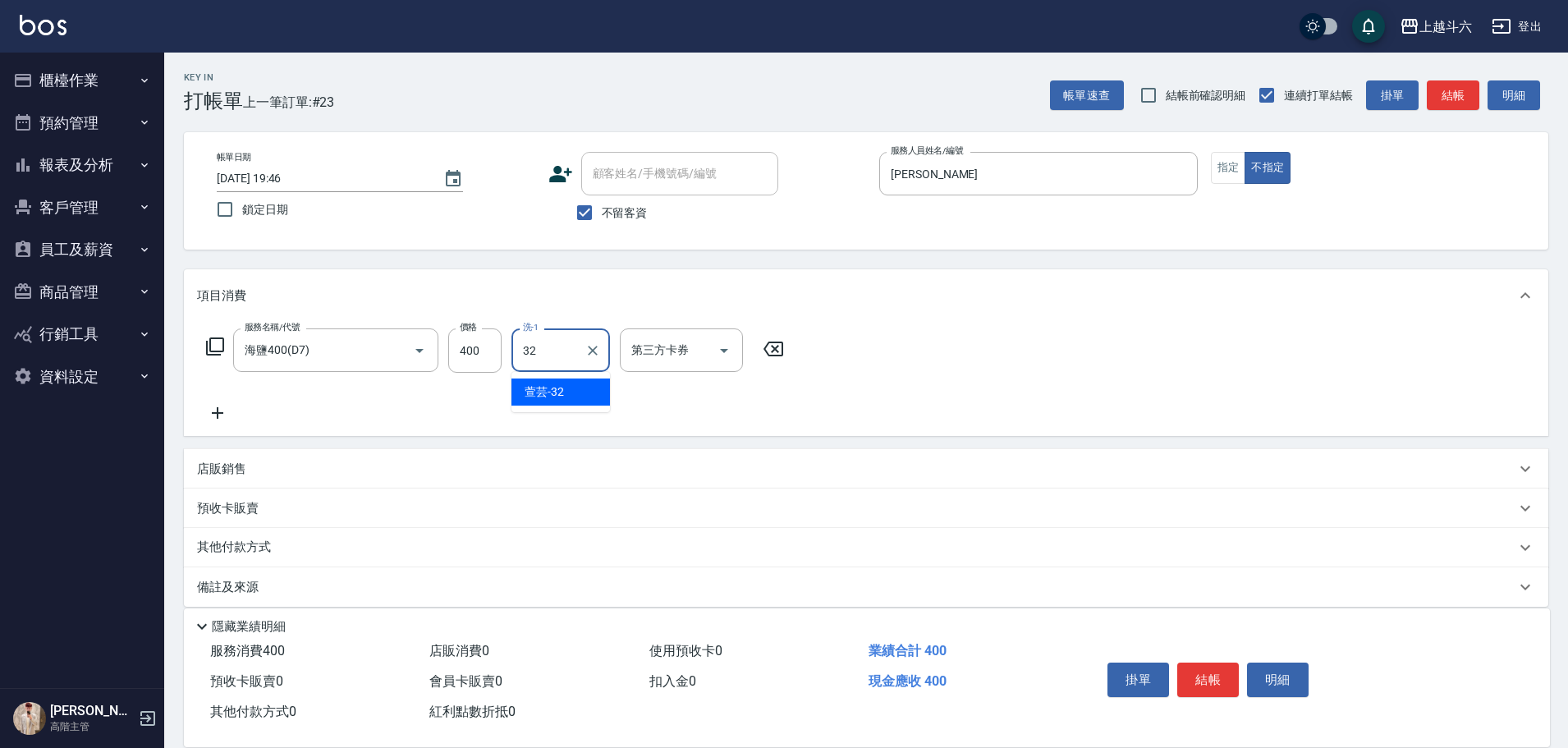
type input "萱芸-32"
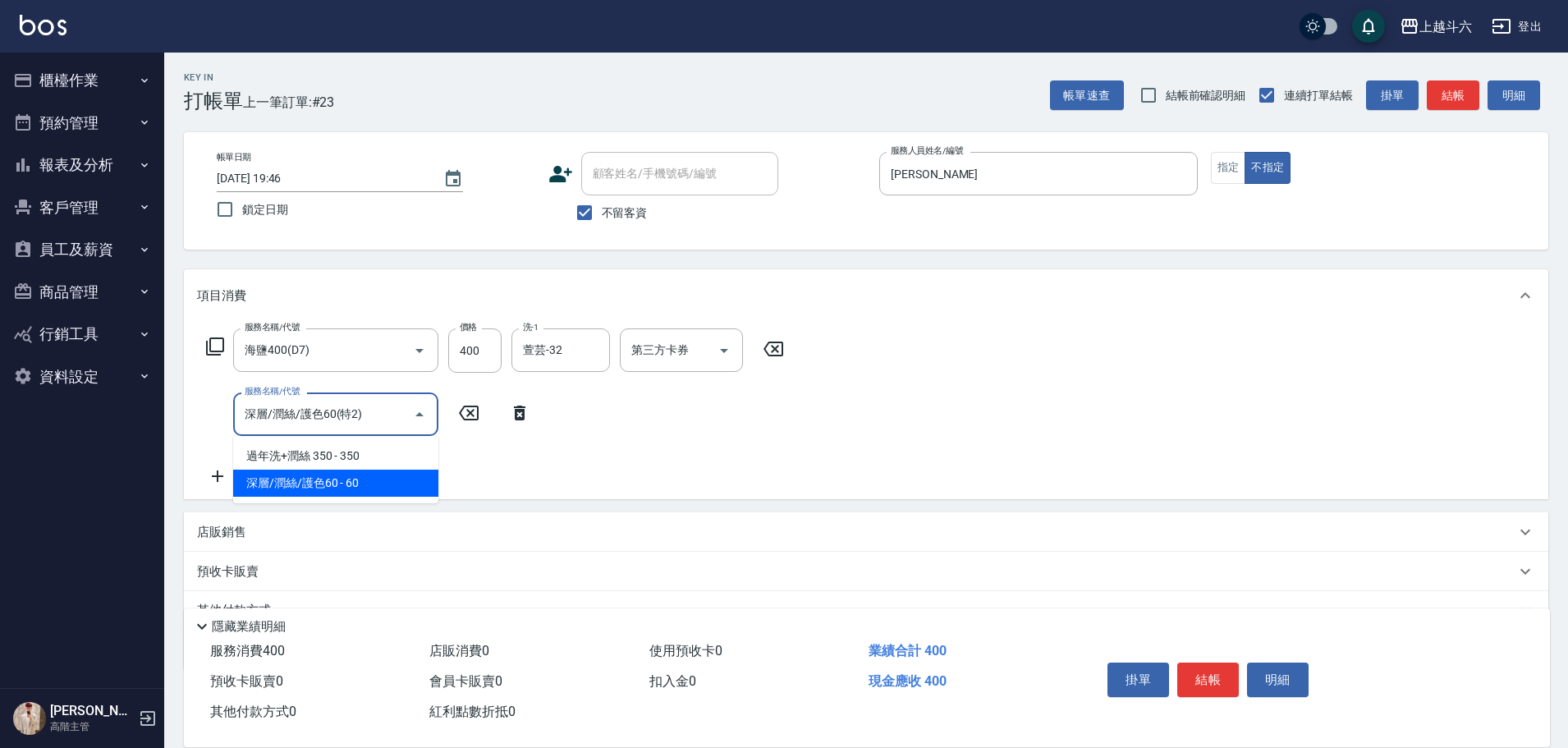
type input "深層/潤絲/護色60(特2)"
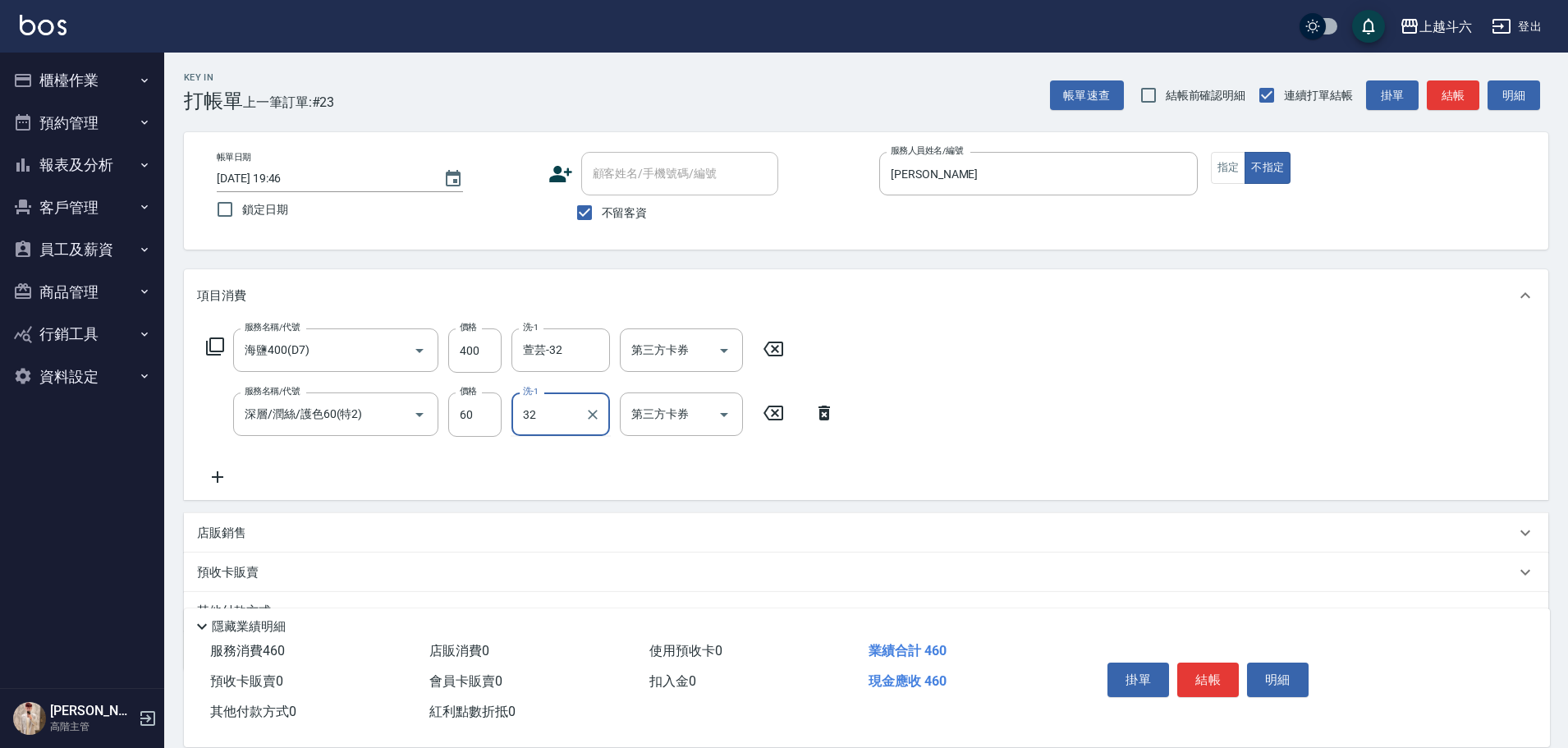
type input "萱芸-32"
click at [1225, 671] on button "結帳" at bounding box center [1208, 679] width 62 height 35
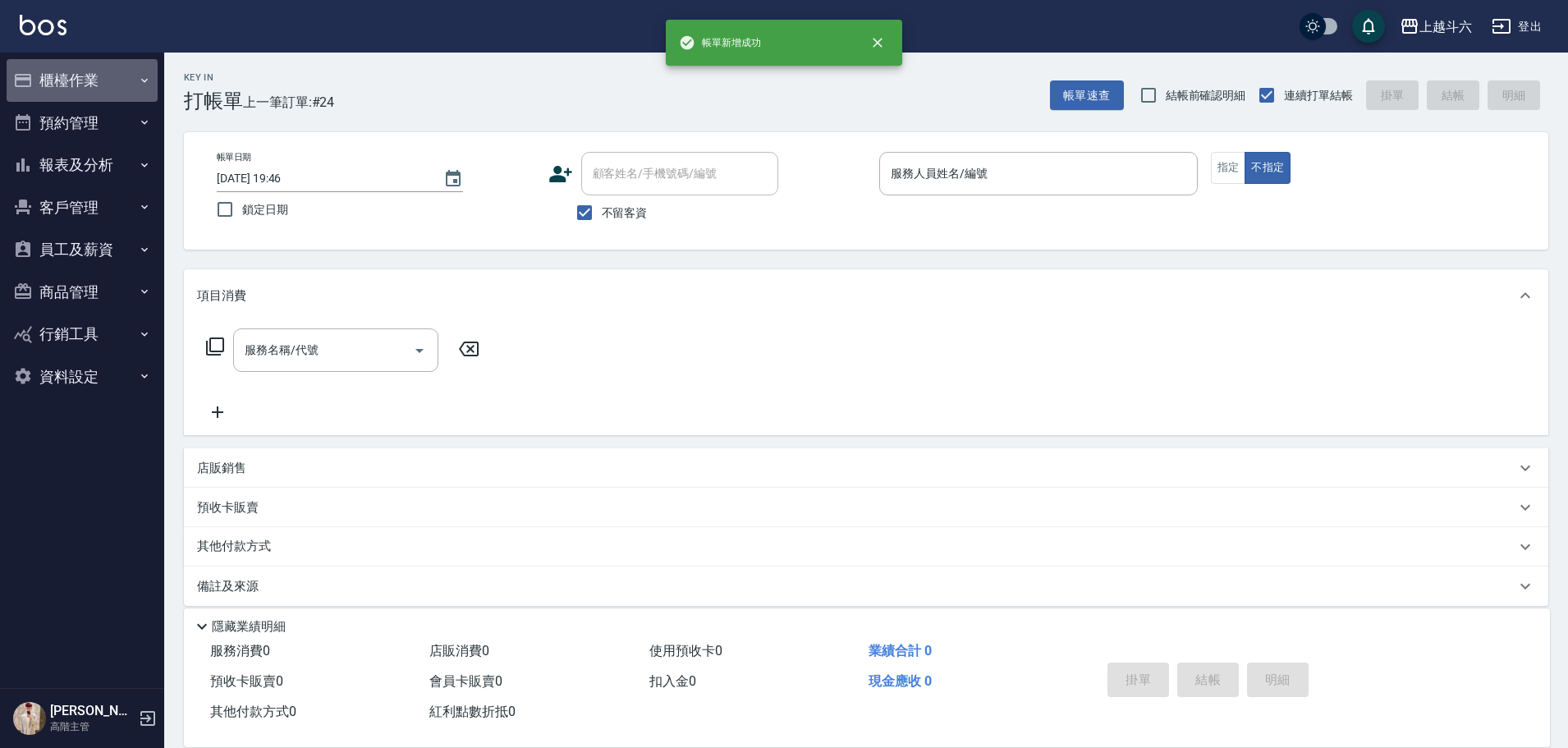
click at [119, 73] on button "櫃檯作業" at bounding box center [82, 80] width 151 height 43
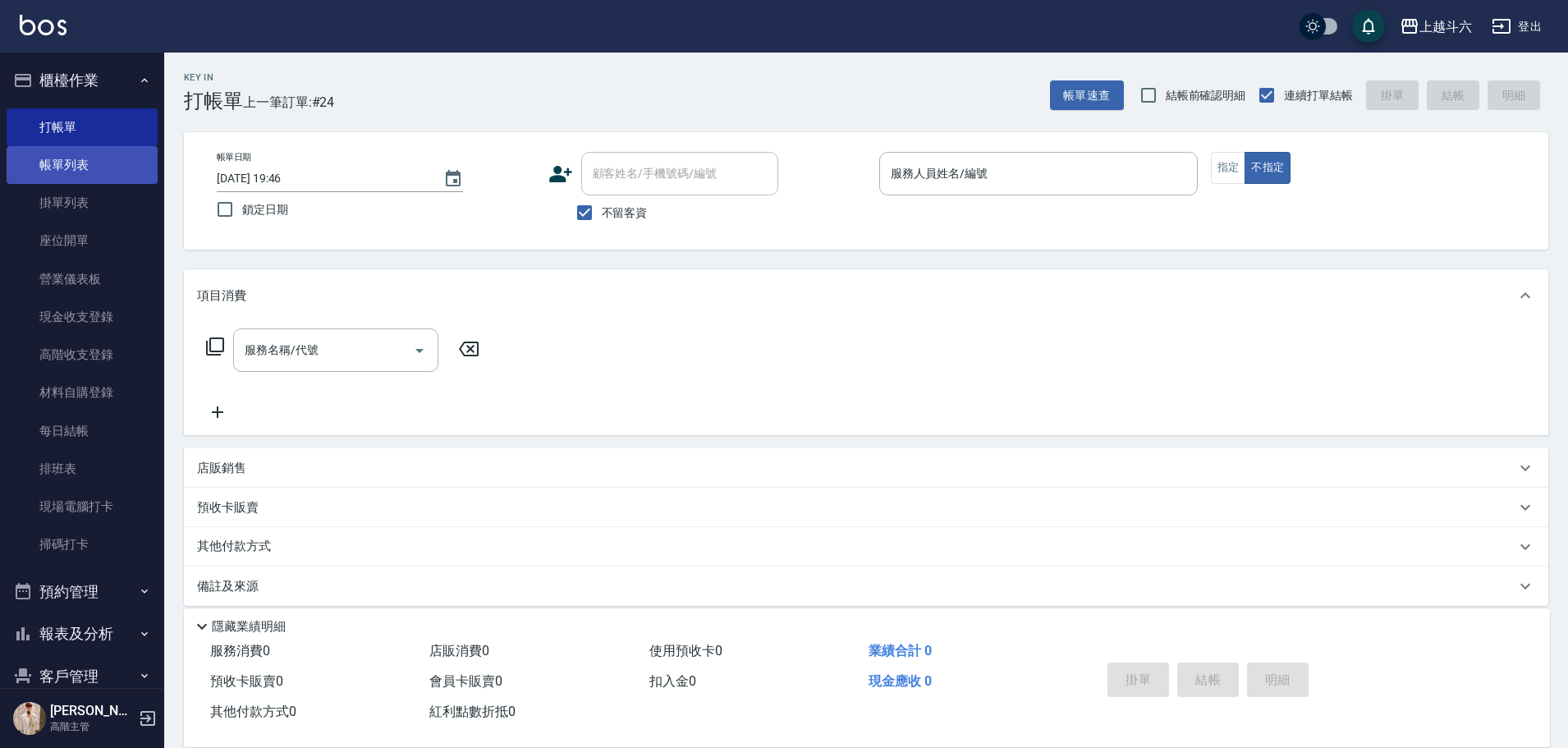
click at [112, 165] on link "帳單列表" at bounding box center [82, 165] width 151 height 38
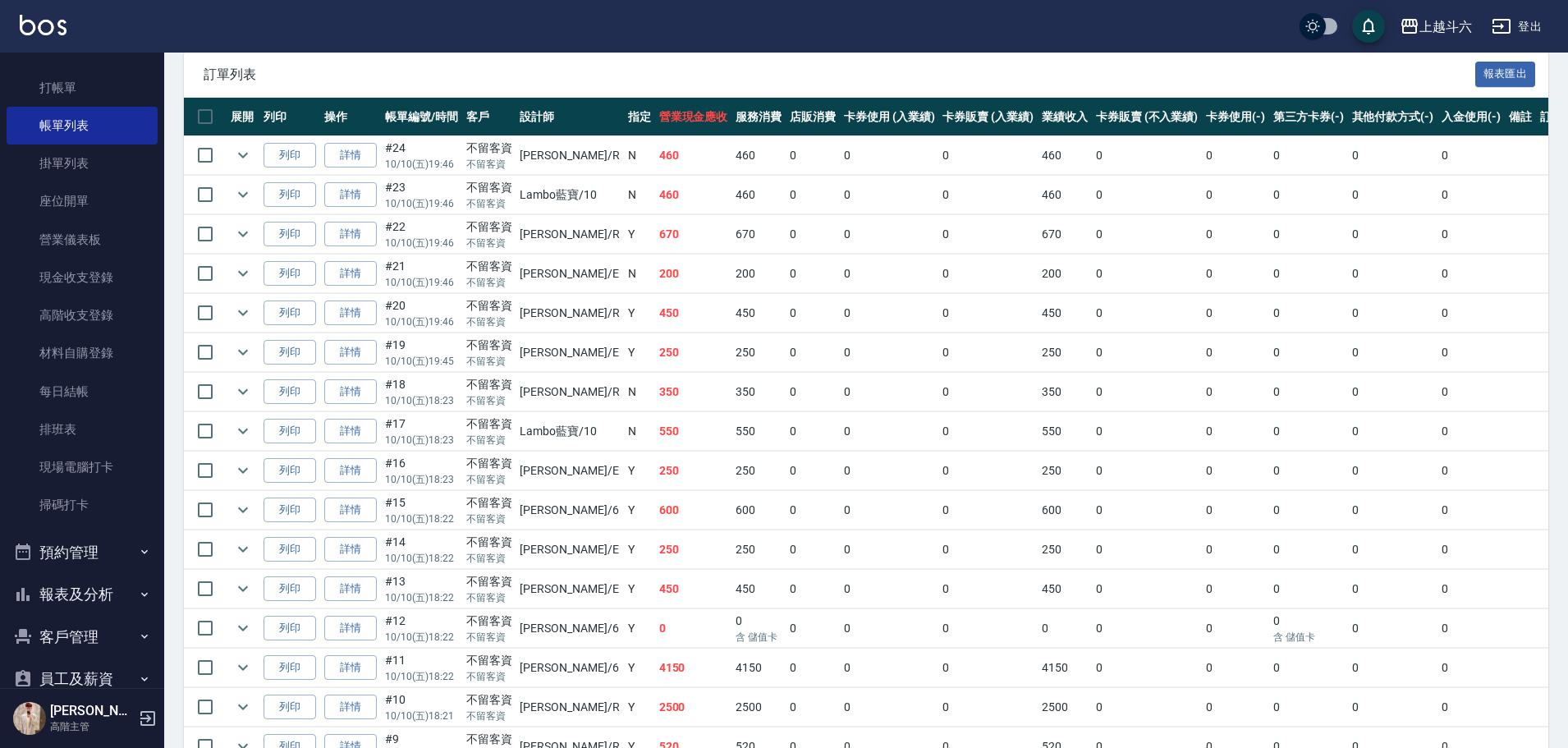
scroll to position [197, 0]
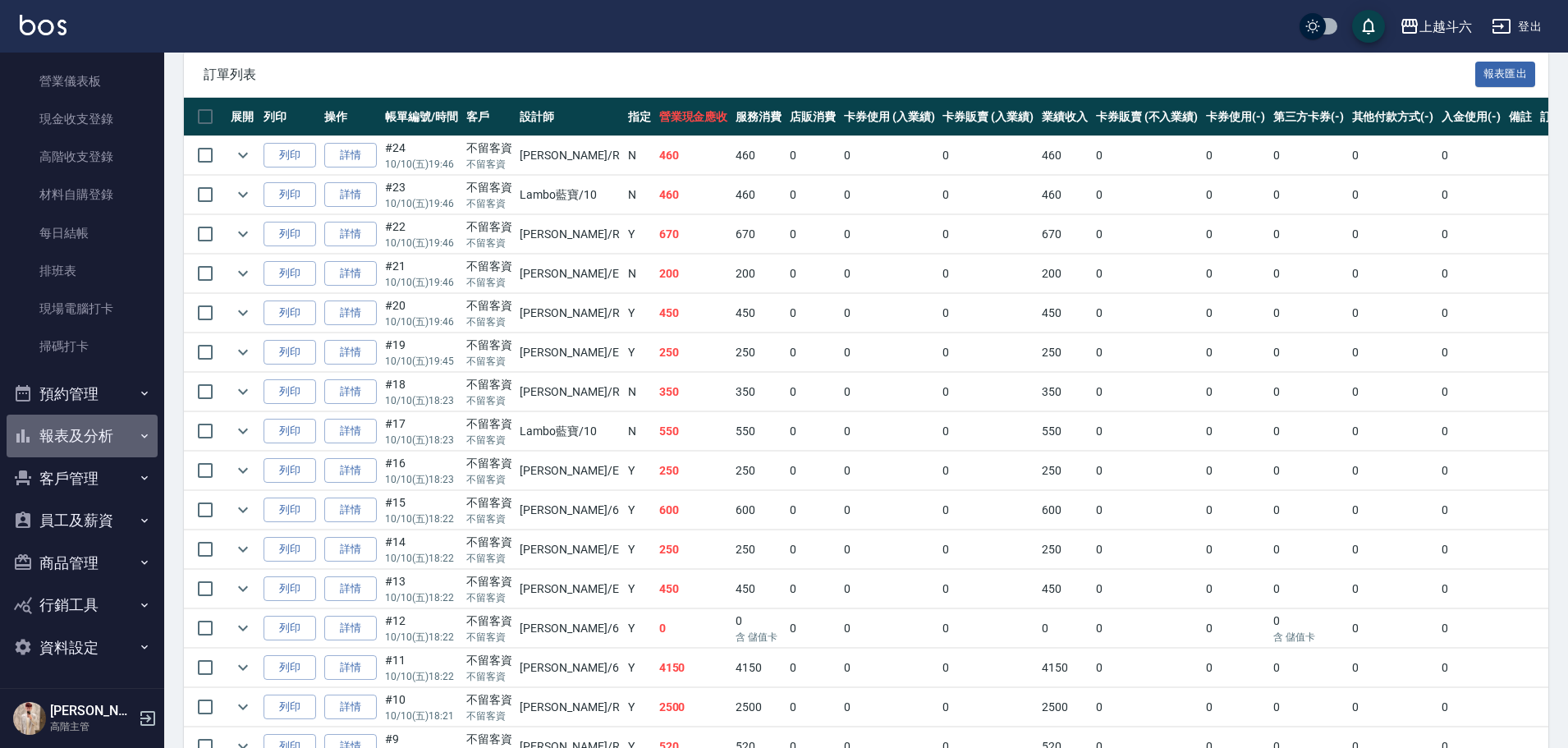
click at [121, 432] on button "報表及分析" at bounding box center [82, 436] width 151 height 43
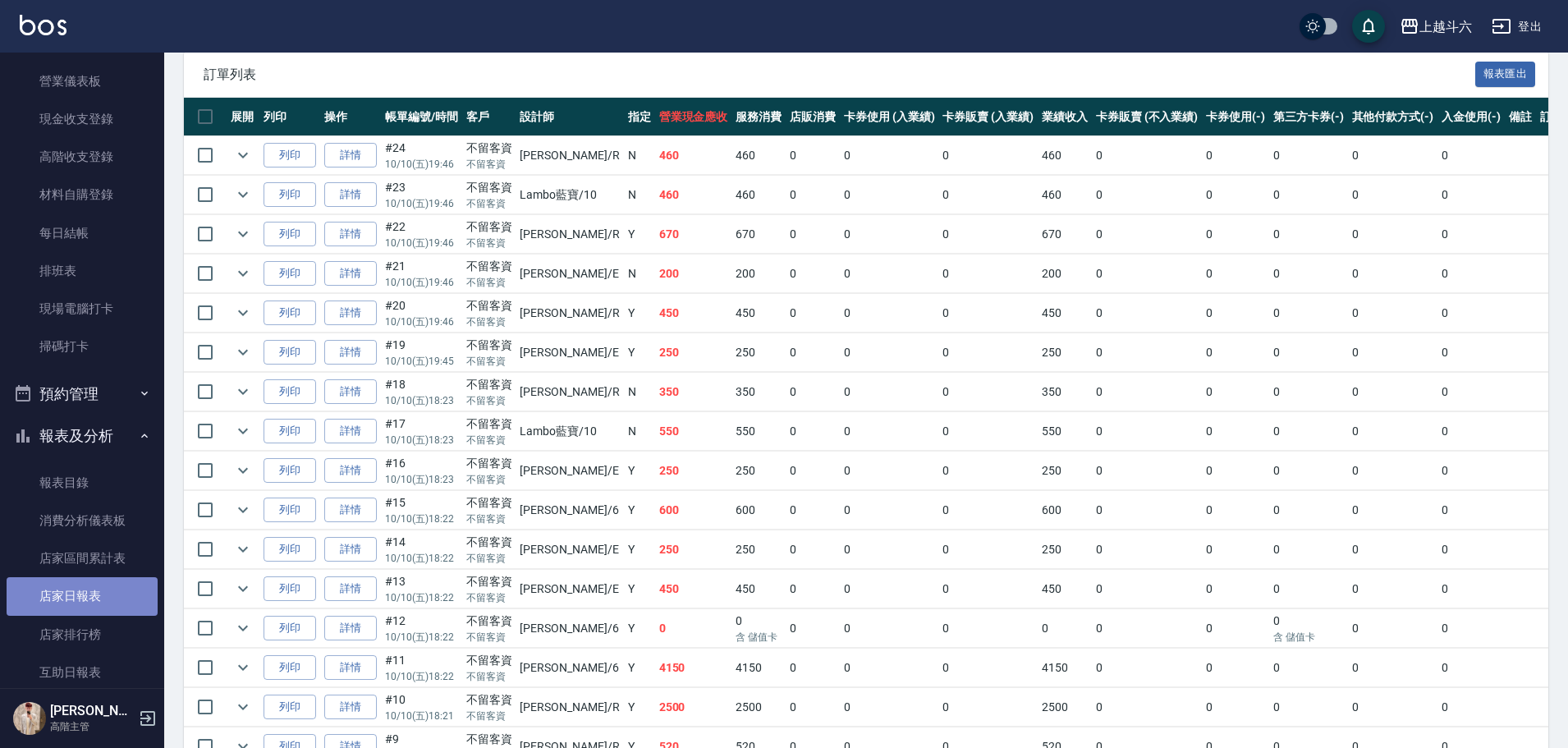
click at [116, 600] on link "店家日報表" at bounding box center [82, 596] width 151 height 38
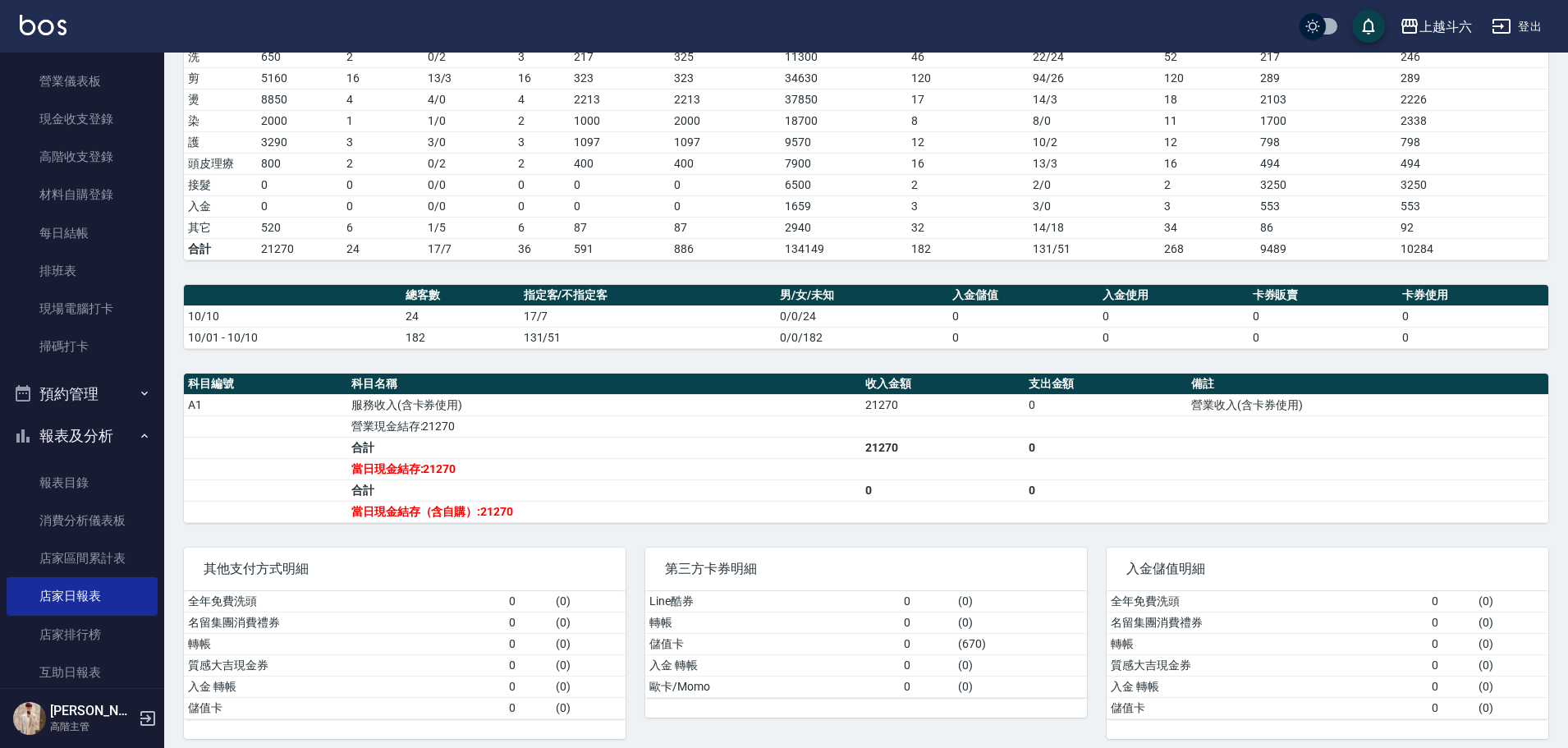
scroll to position [273, 0]
